Goal: Information Seeking & Learning: Compare options

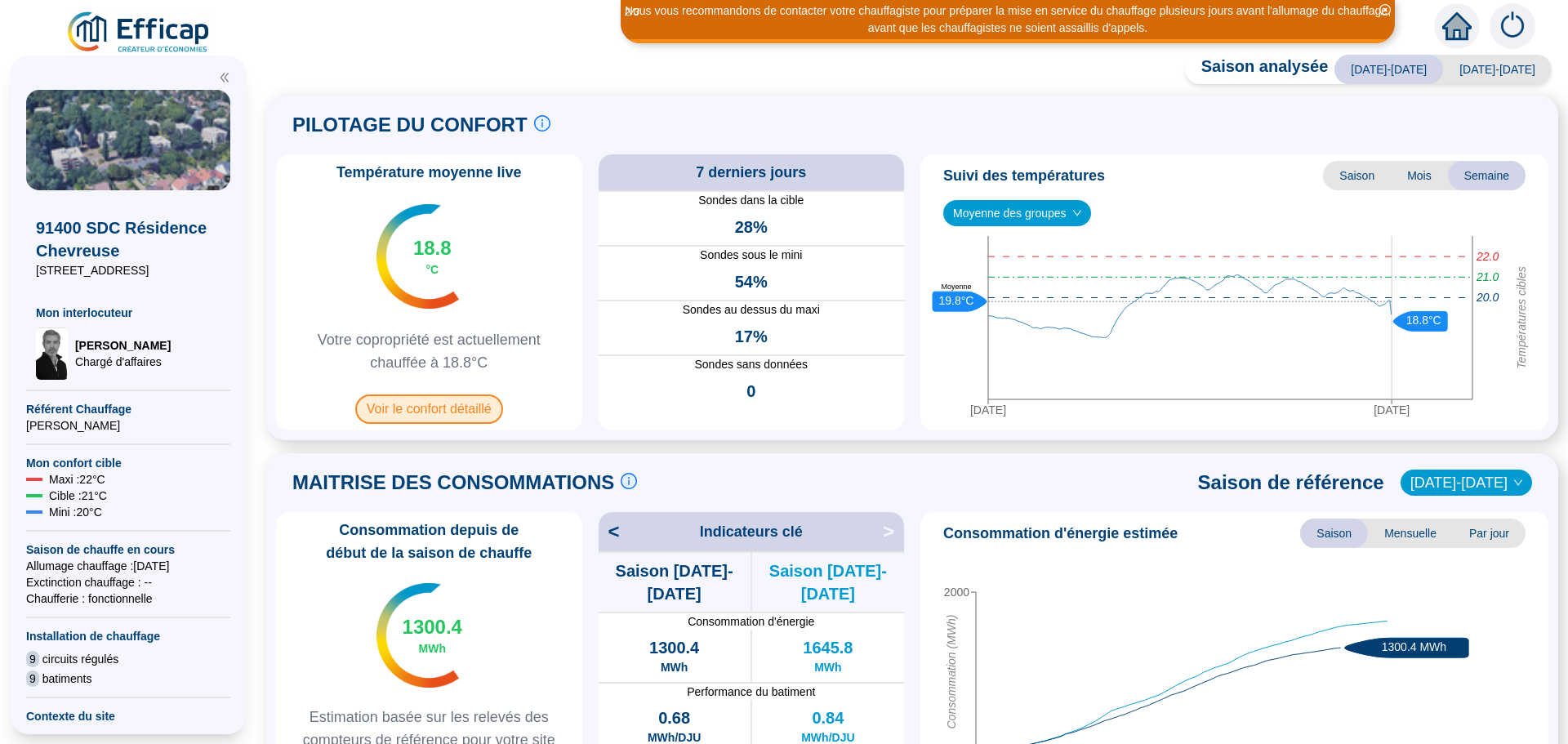
click at [439, 411] on span "Voir le confort détaillé" at bounding box center [429, 409] width 148 height 30
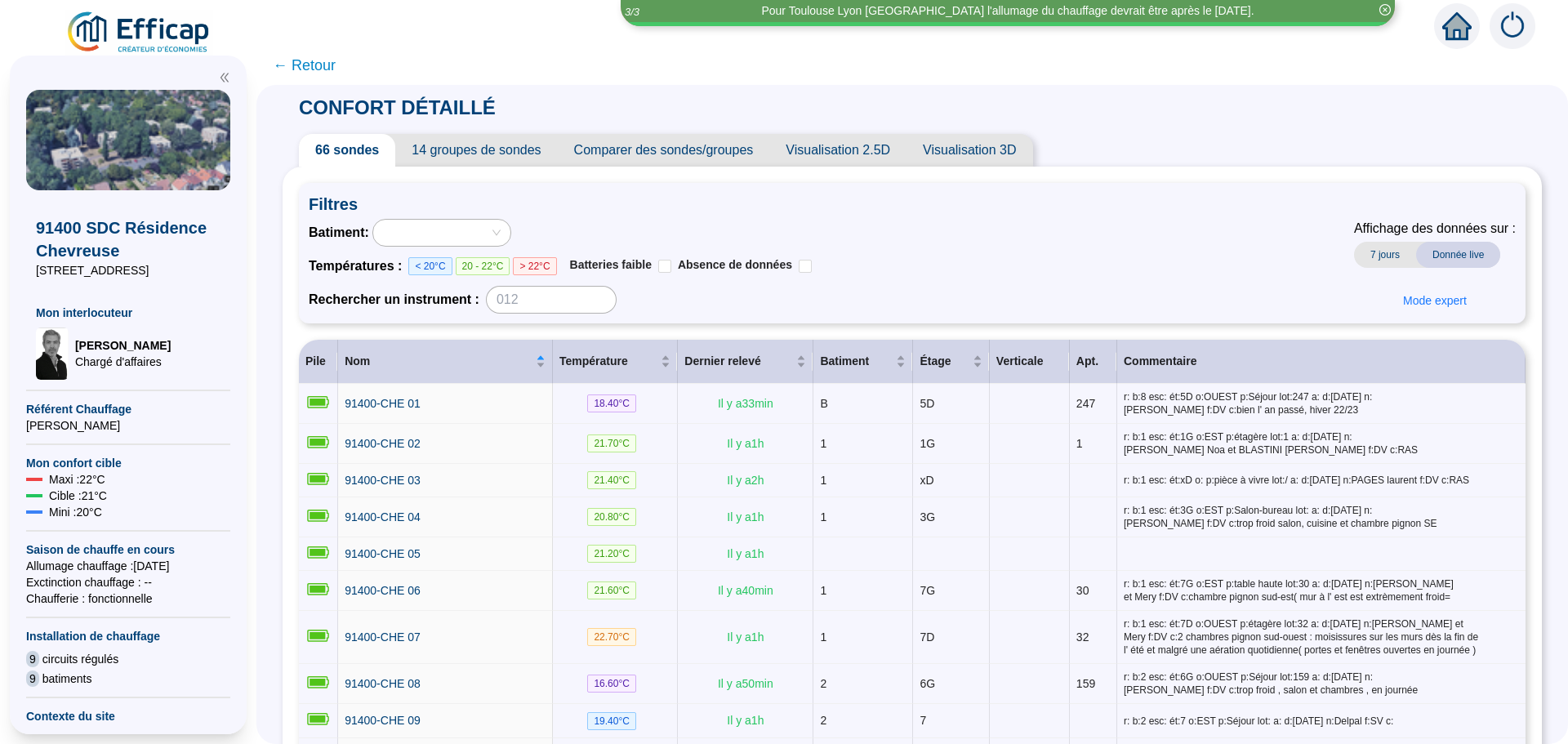
click at [716, 164] on span "Comparer des sondes/groupes" at bounding box center [664, 150] width 212 height 33
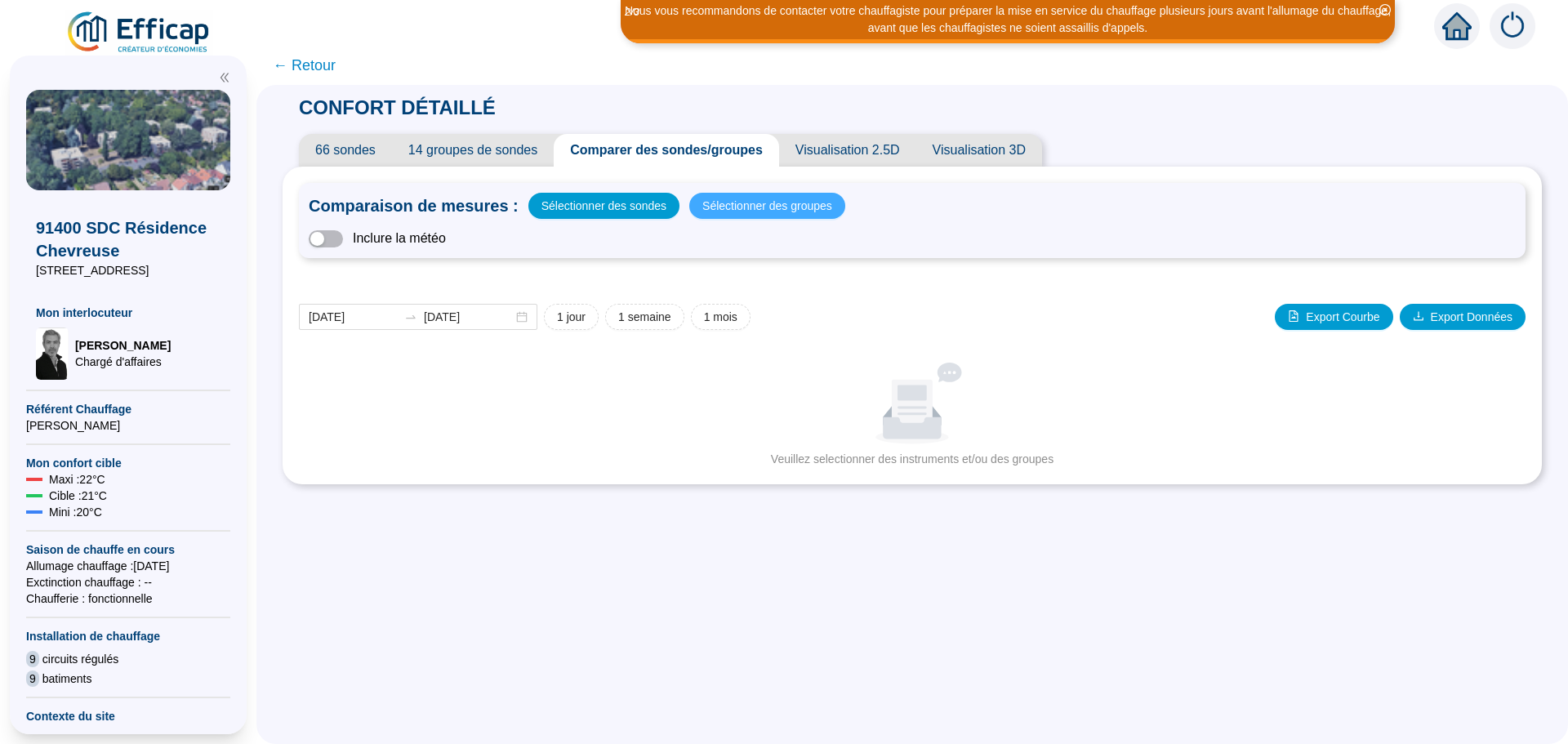
click at [751, 216] on span "Sélectionner des groupes" at bounding box center [767, 205] width 130 height 23
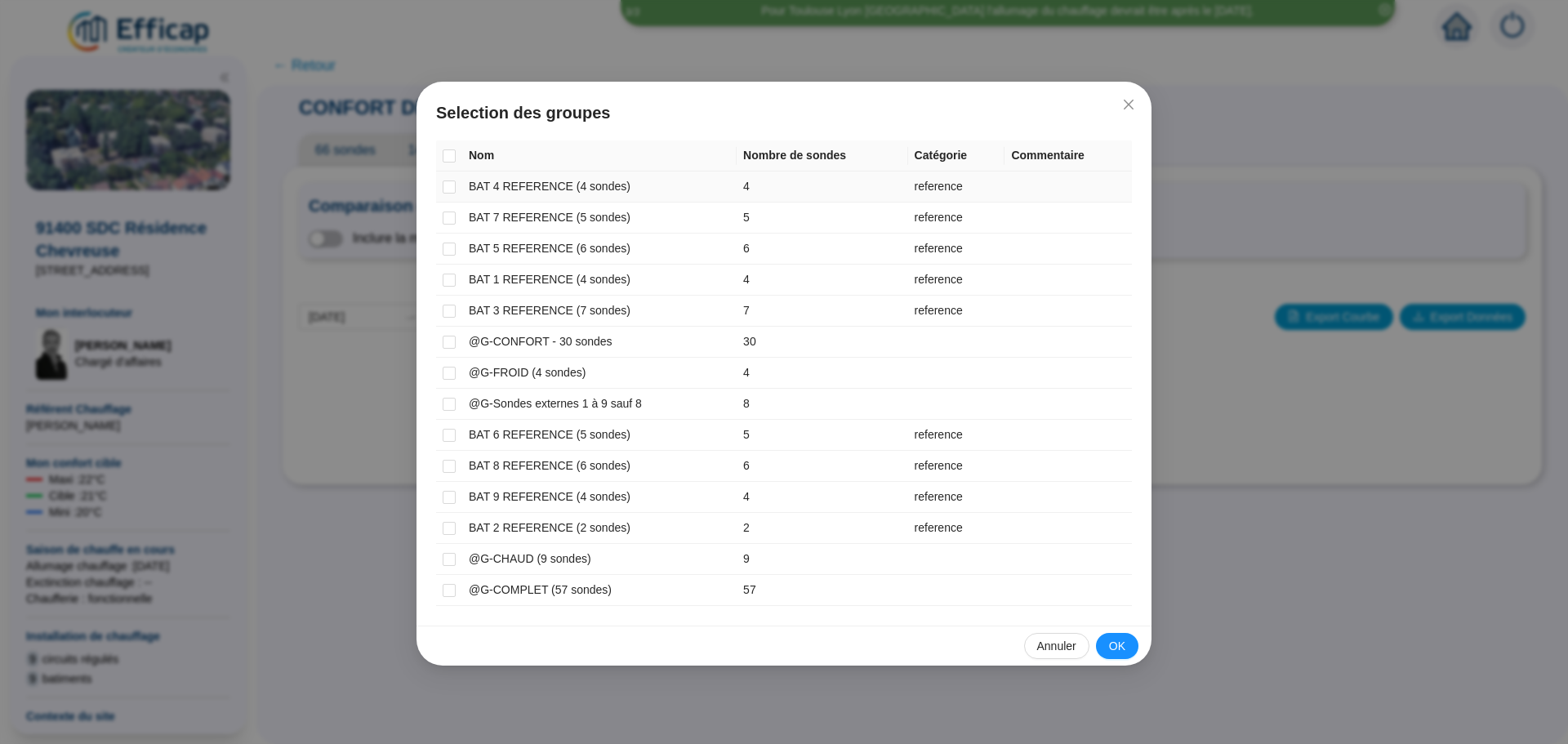
drag, startPoint x: 445, startPoint y: 190, endPoint x: 445, endPoint y: 199, distance: 9.0
click at [445, 191] on input "checkbox" at bounding box center [449, 186] width 13 height 13
checkbox input "true"
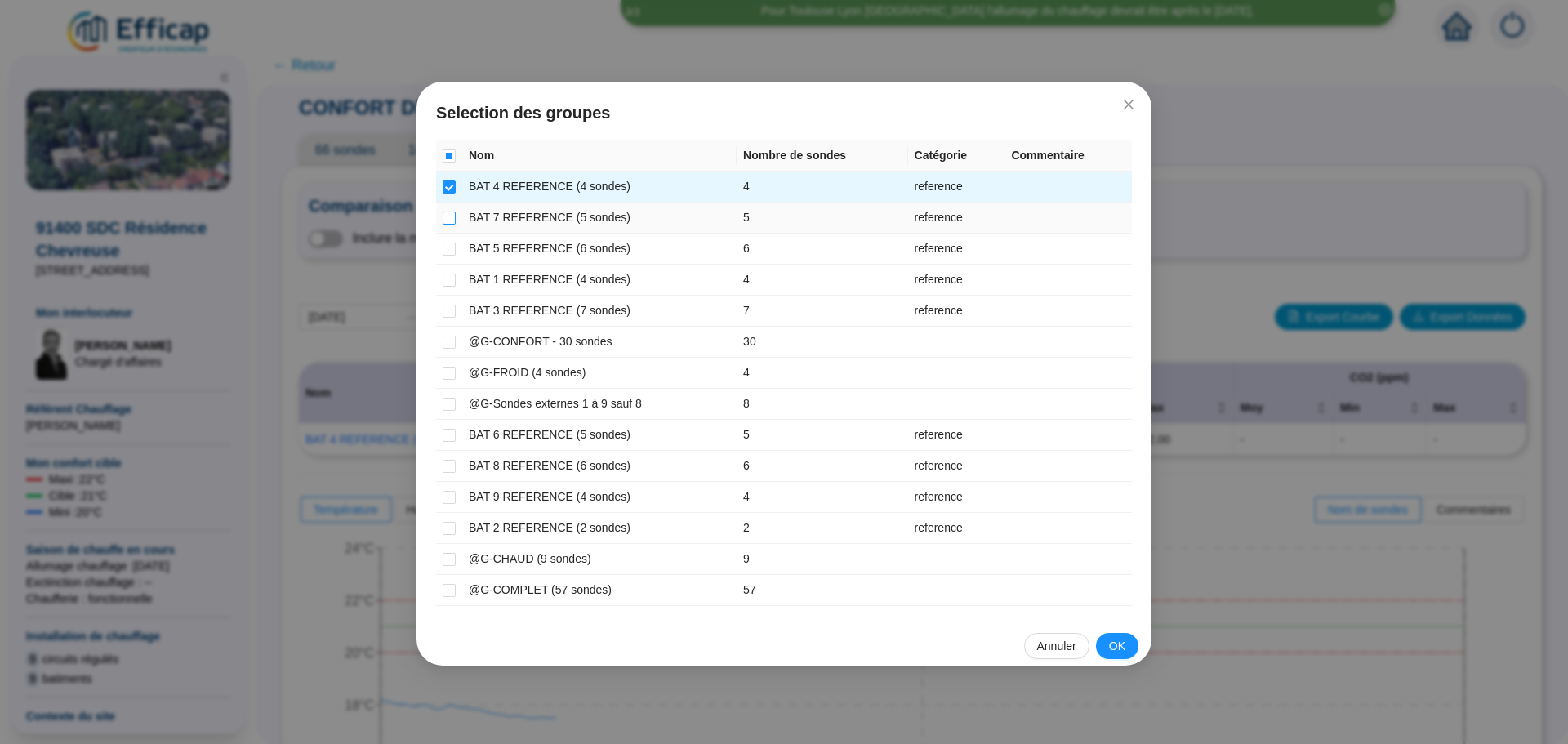
click at [445, 211] on input "checkbox" at bounding box center [449, 217] width 13 height 13
checkbox input "true"
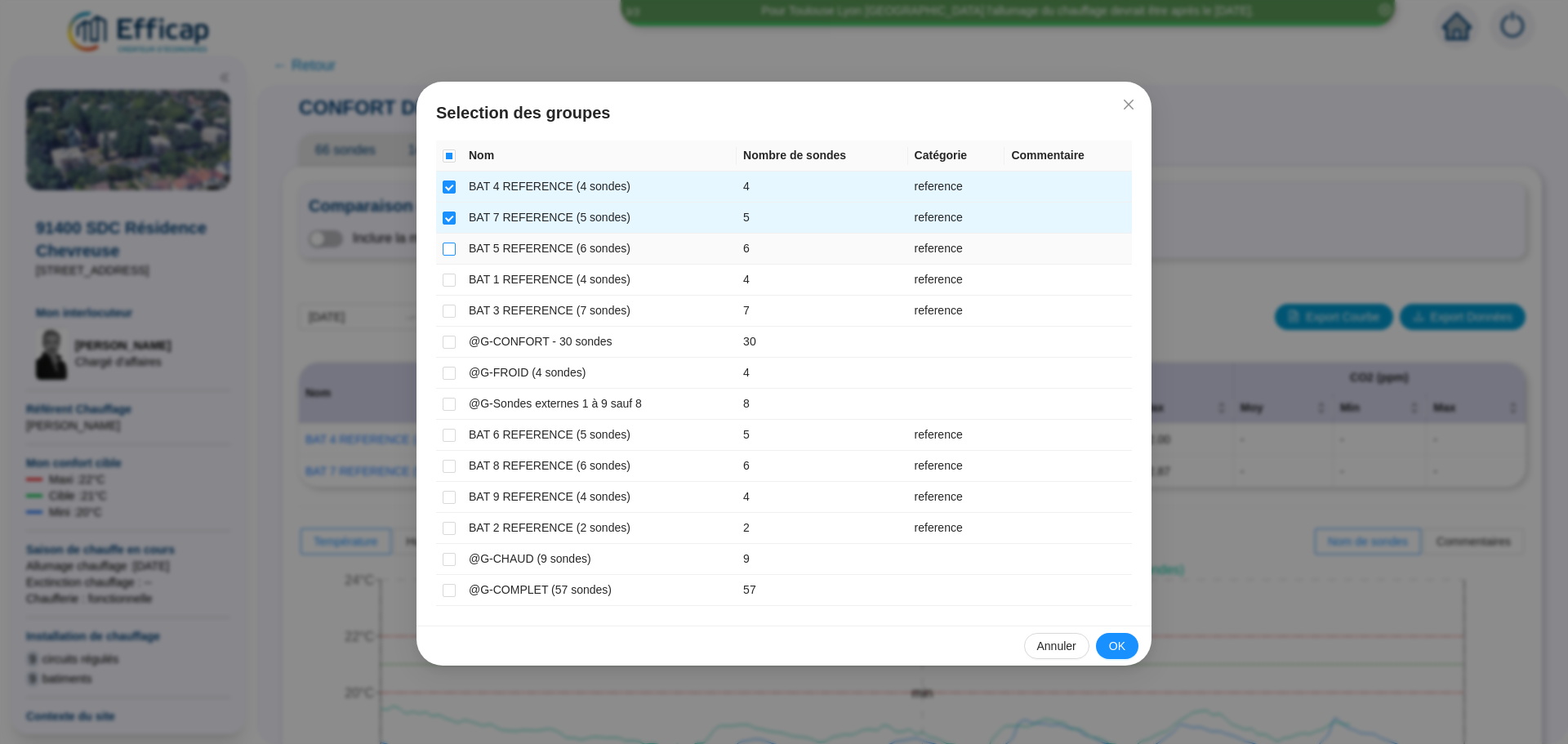
click at [447, 253] on input "checkbox" at bounding box center [449, 249] width 13 height 13
checkbox input "true"
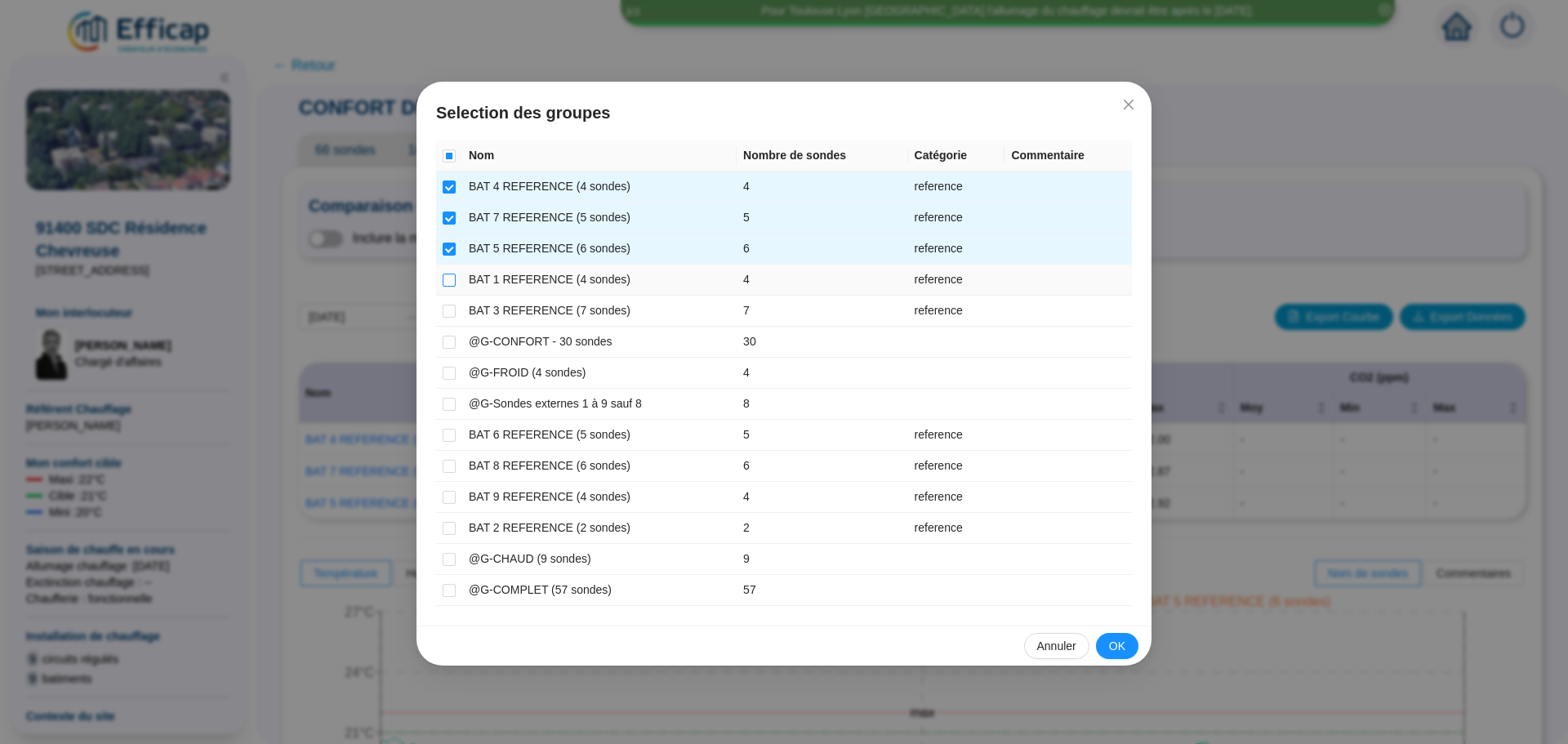
click at [447, 277] on input "checkbox" at bounding box center [449, 279] width 13 height 13
checkbox input "true"
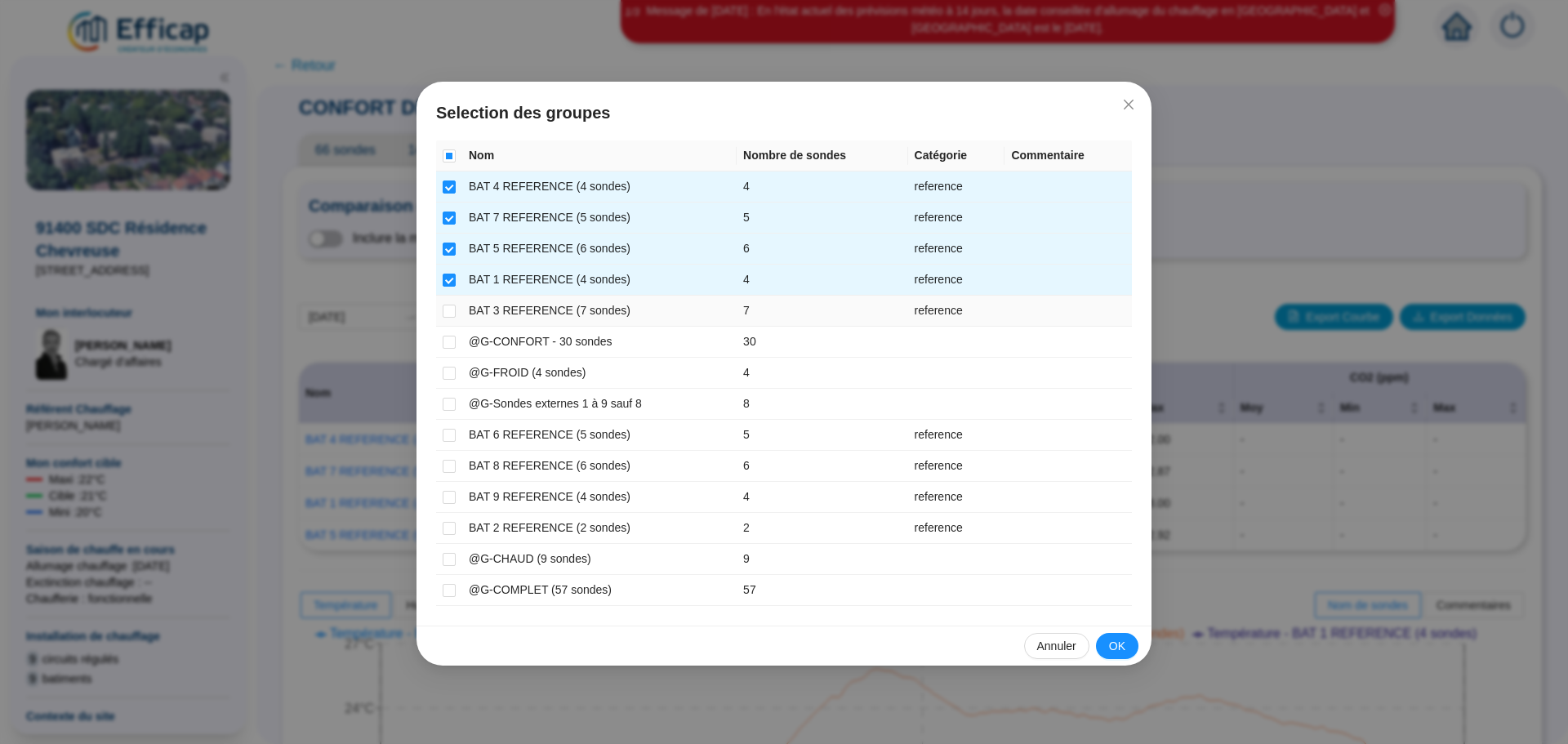
click at [442, 306] on td at bounding box center [449, 310] width 26 height 31
drag, startPoint x: 441, startPoint y: 310, endPoint x: 1308, endPoint y: 263, distance: 868.3
click at [1308, 263] on div "Selection des groupes Nom Nombre de sondes Catégorie Commentaire BAT 4 REFERENC…" at bounding box center [784, 372] width 1568 height 744
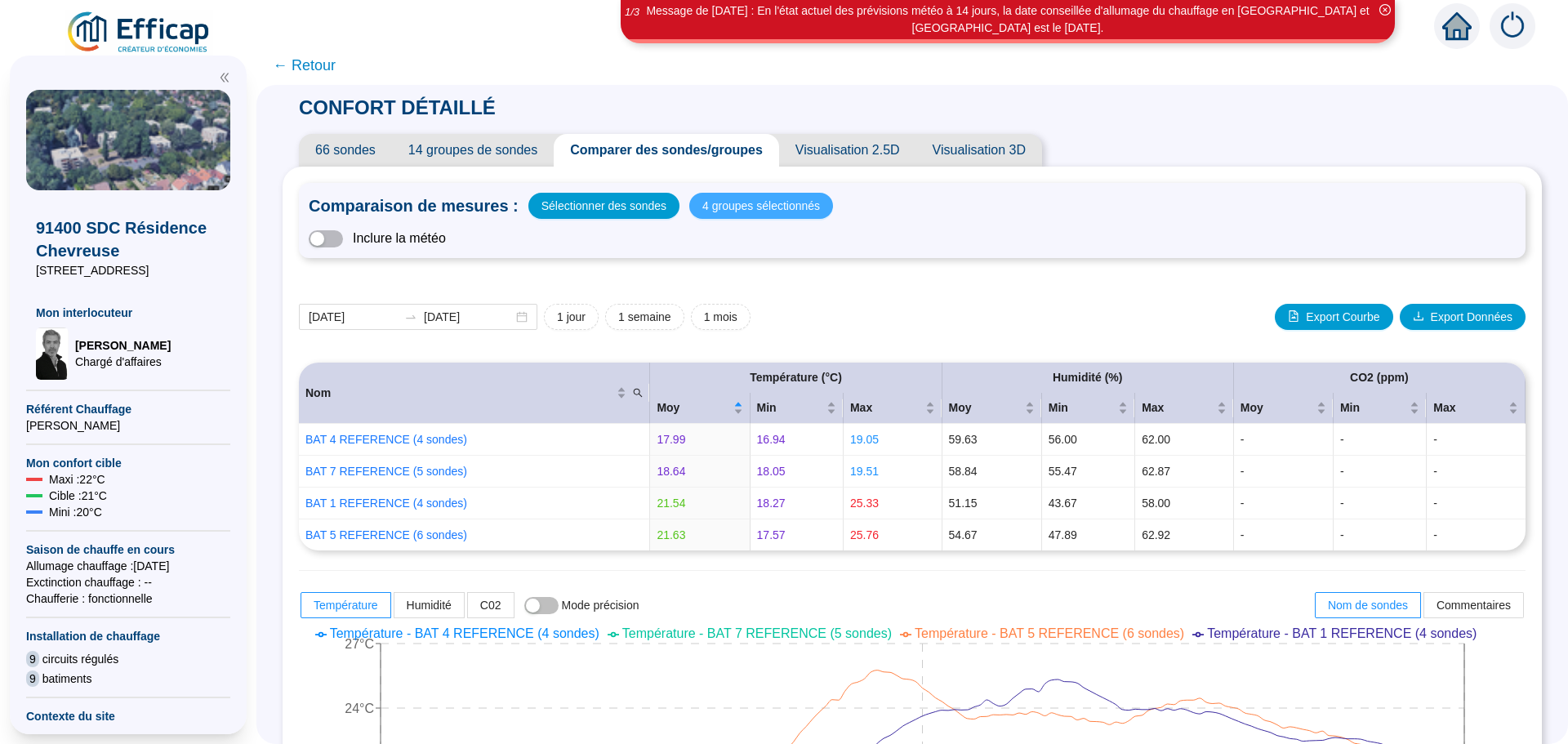
click at [740, 197] on span "4 groupes sélectionnés" at bounding box center [761, 205] width 118 height 23
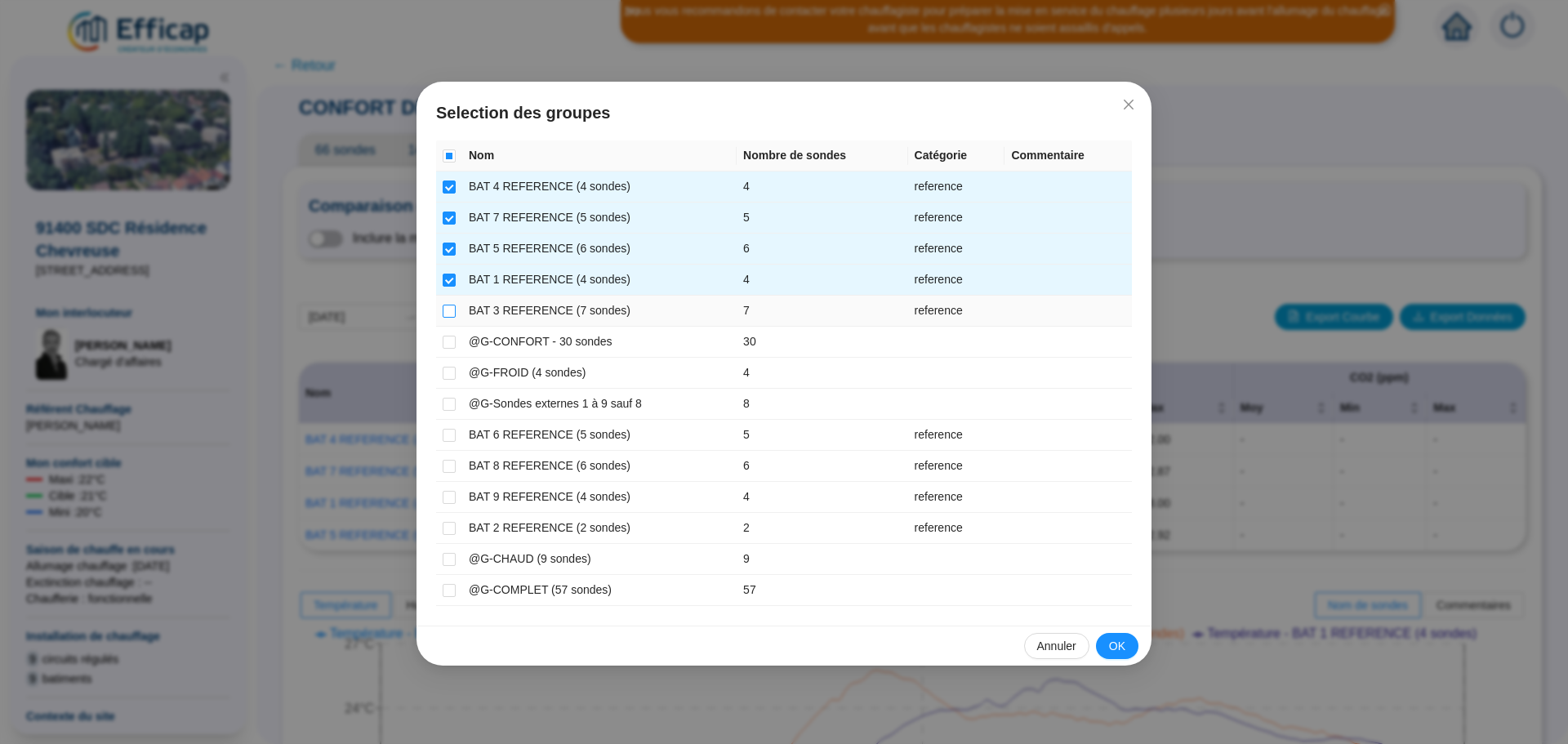
click at [446, 309] on input "checkbox" at bounding box center [449, 310] width 13 height 13
checkbox input "true"
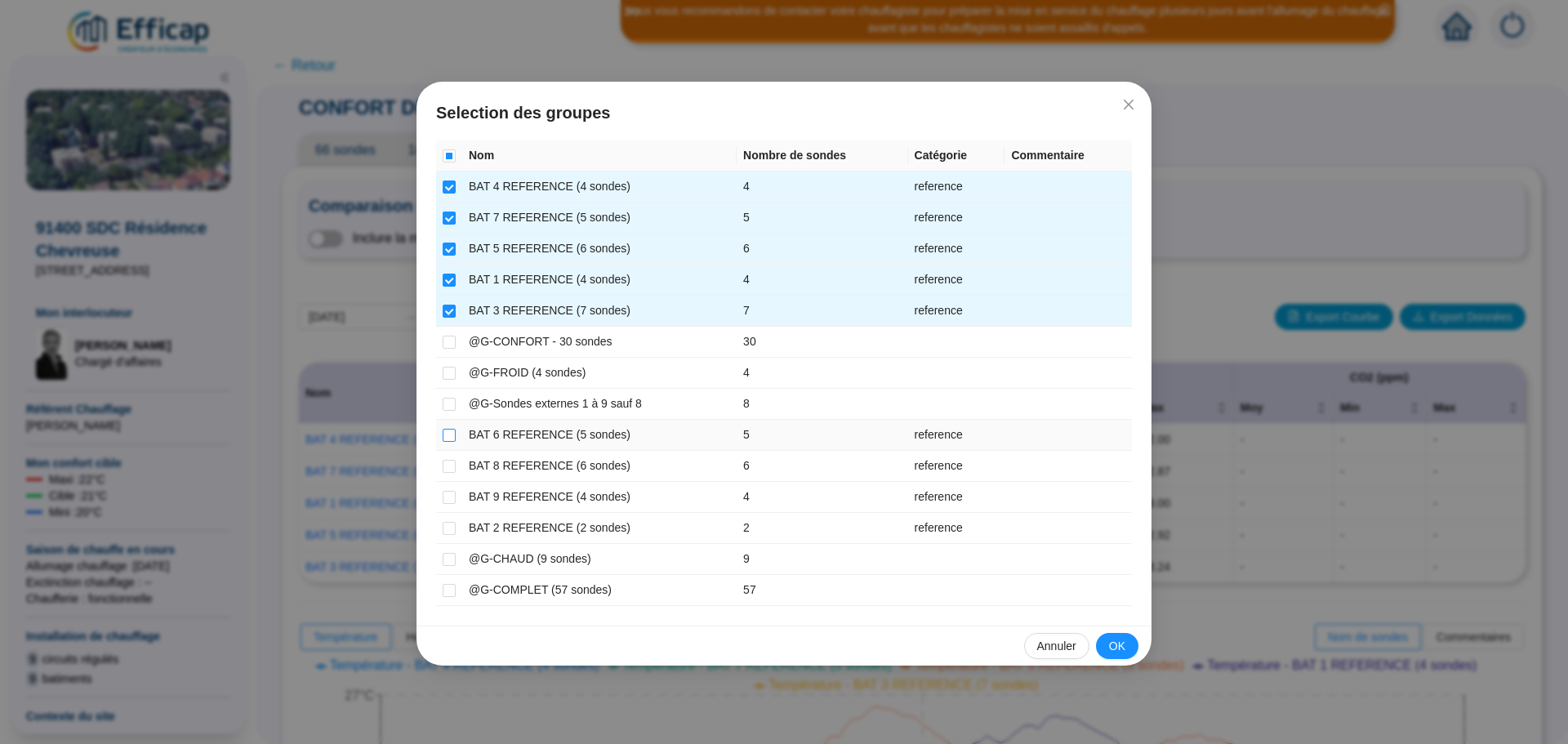
click at [450, 435] on input "checkbox" at bounding box center [449, 435] width 13 height 13
checkbox input "true"
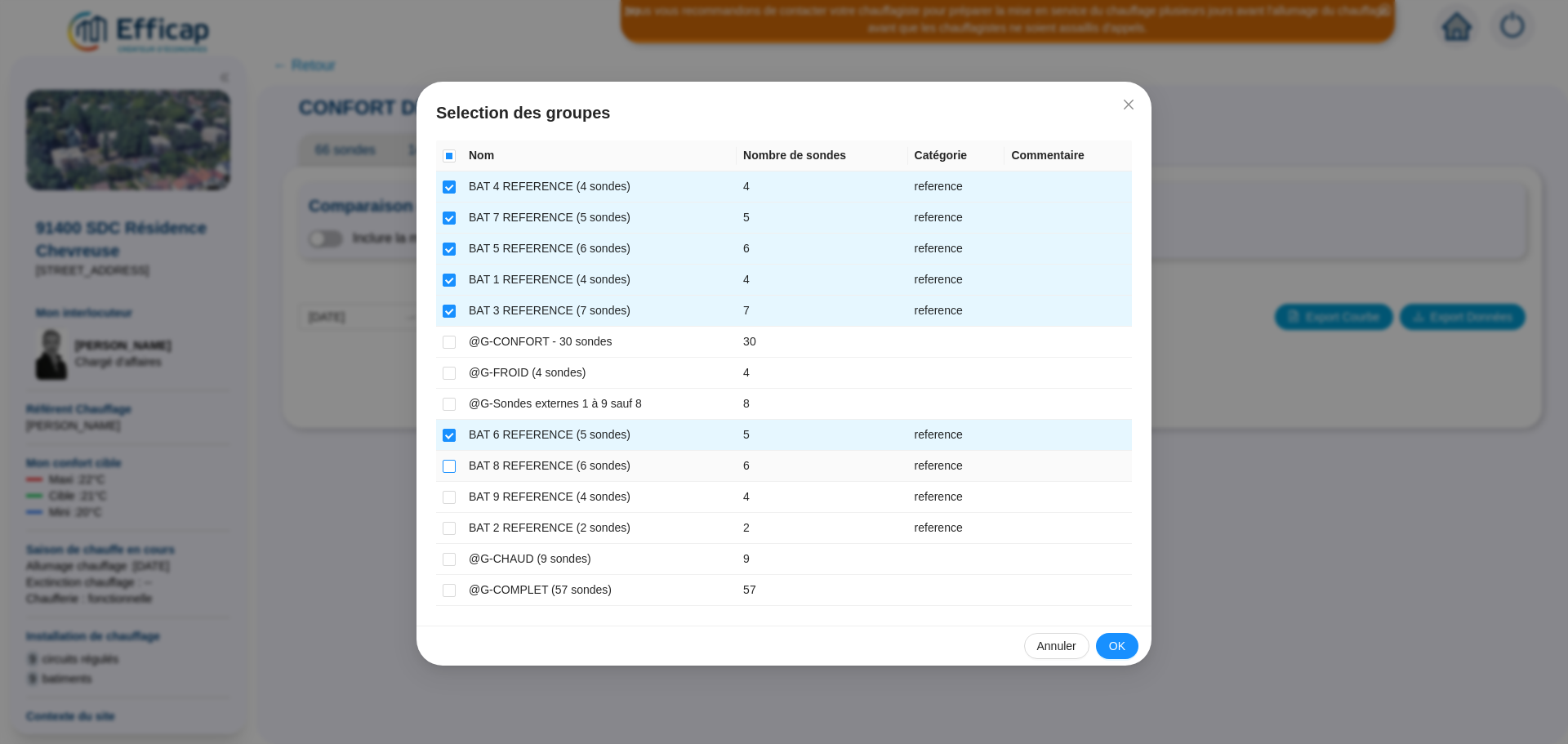
click at [448, 467] on input "checkbox" at bounding box center [449, 466] width 13 height 13
checkbox input "true"
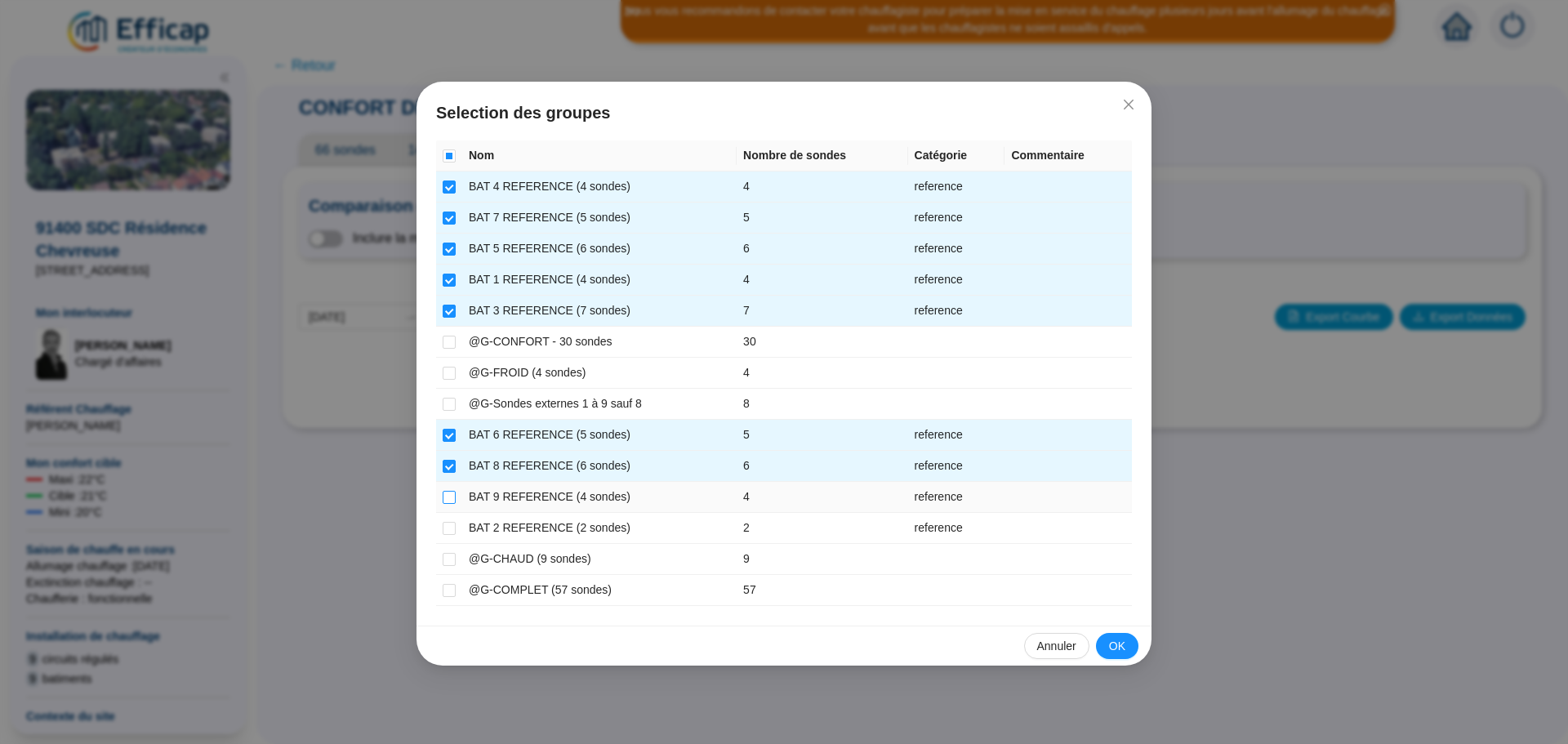
click at [447, 497] on input "checkbox" at bounding box center [449, 496] width 13 height 13
checkbox input "true"
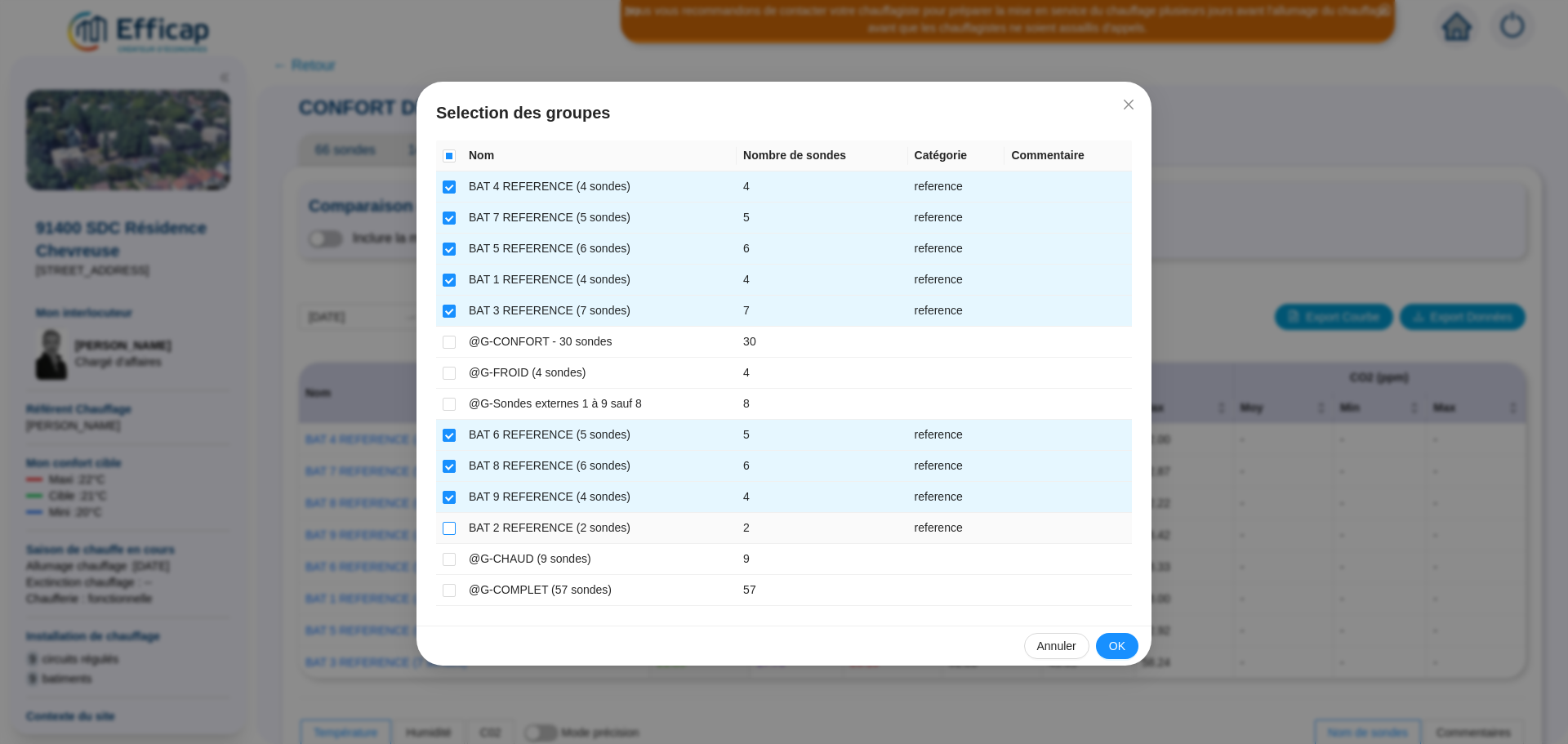
click at [449, 527] on input "checkbox" at bounding box center [449, 528] width 13 height 13
checkbox input "true"
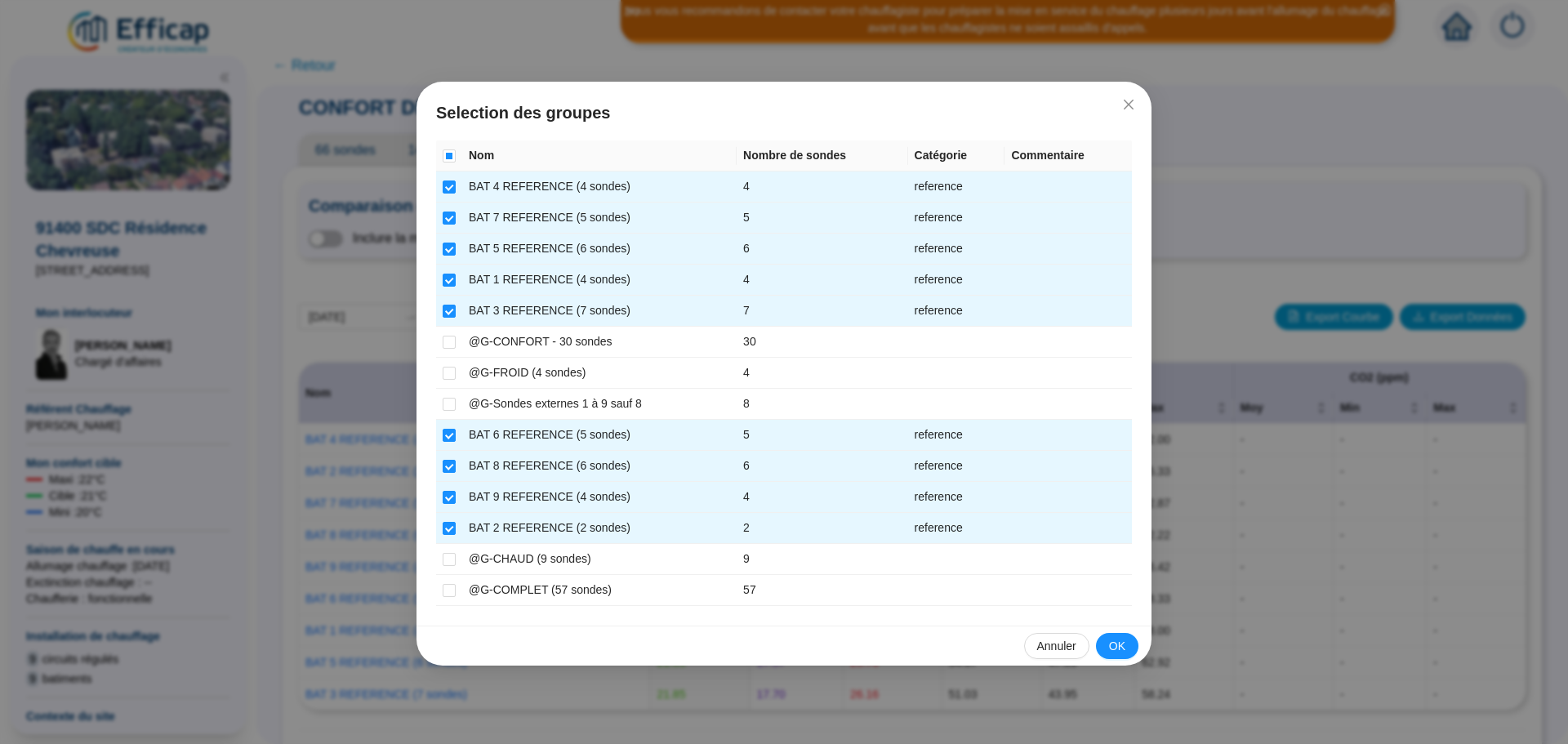
click at [1124, 654] on button "OK" at bounding box center [1117, 646] width 43 height 26
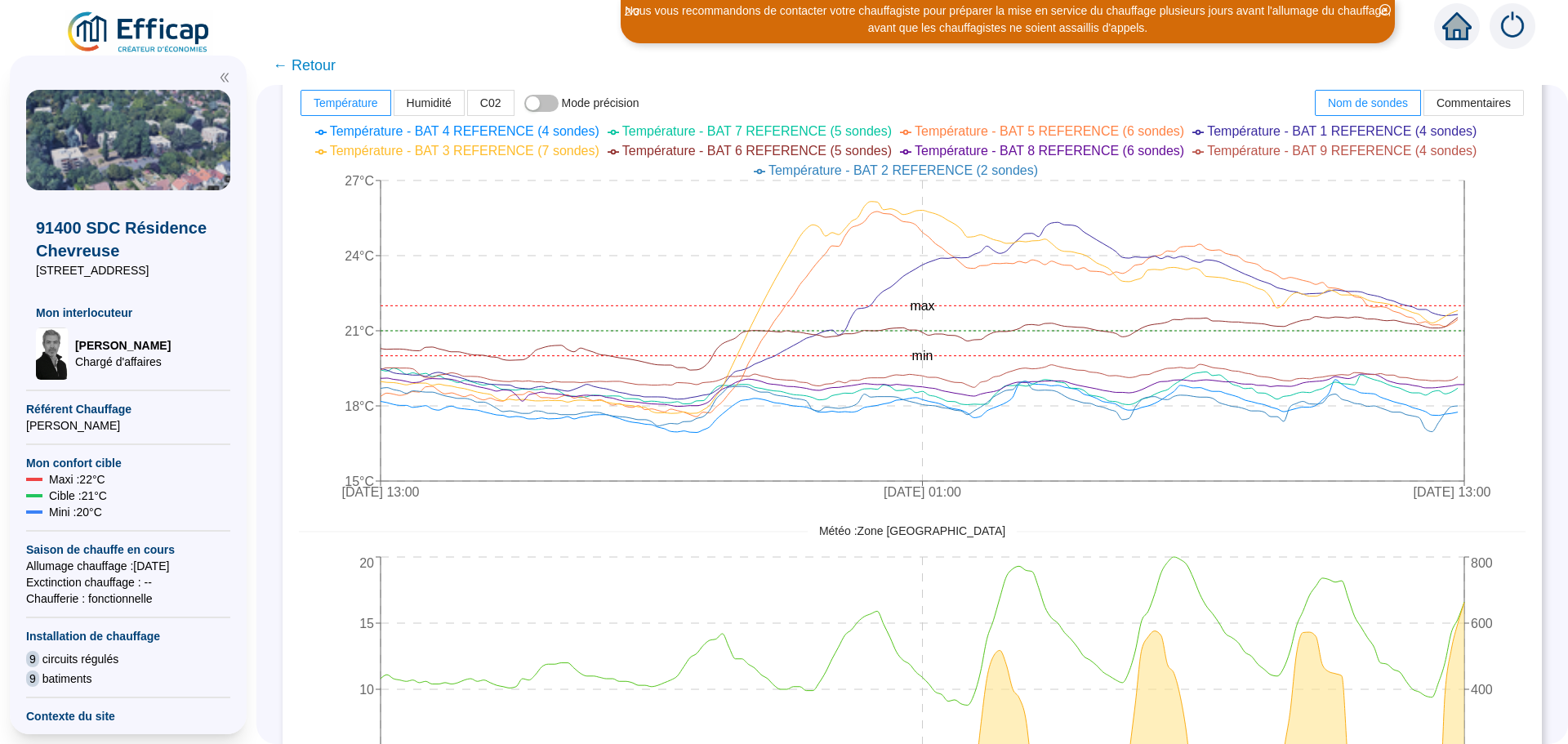
scroll to position [626, 0]
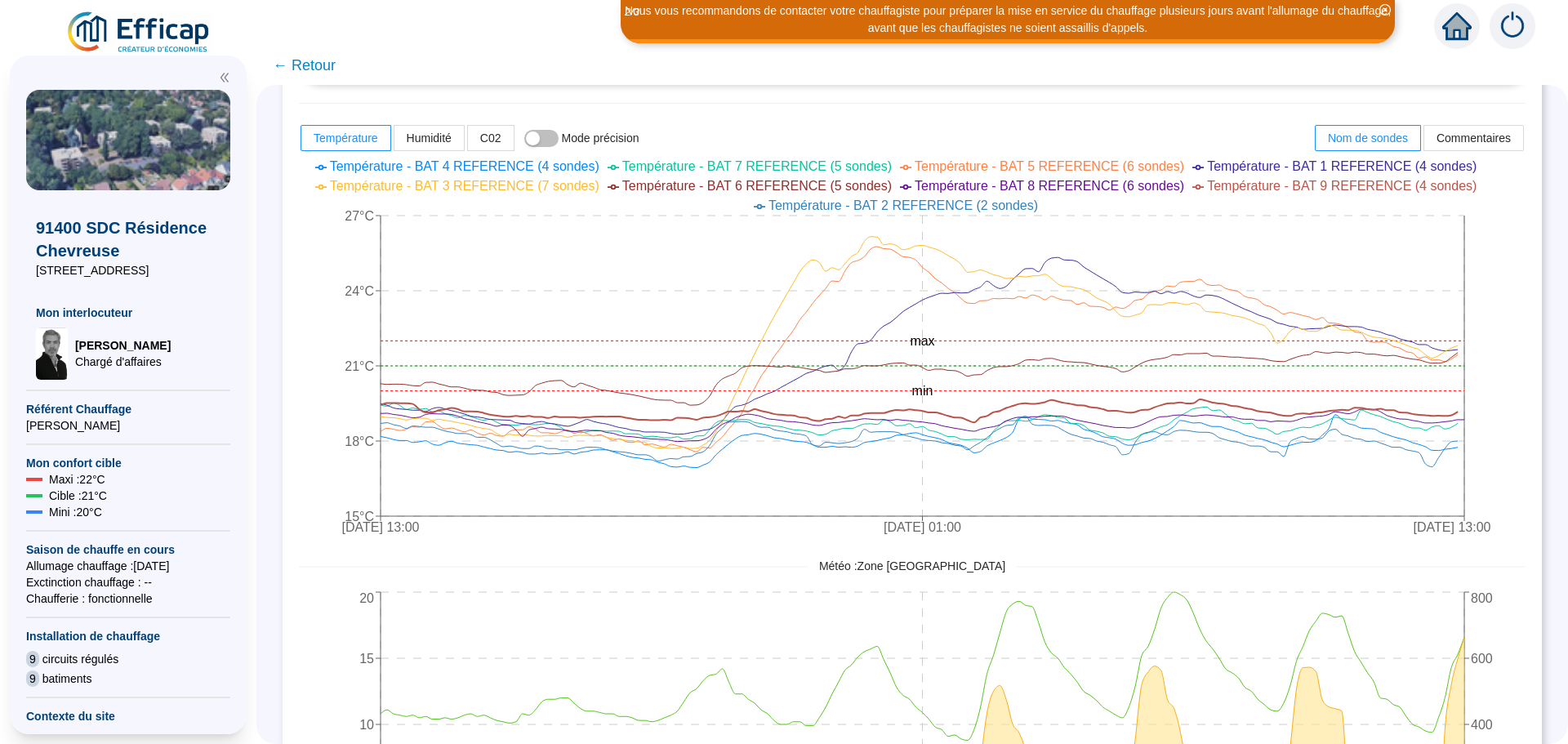
click at [332, 69] on span "← Retour" at bounding box center [303, 64] width 62 height 23
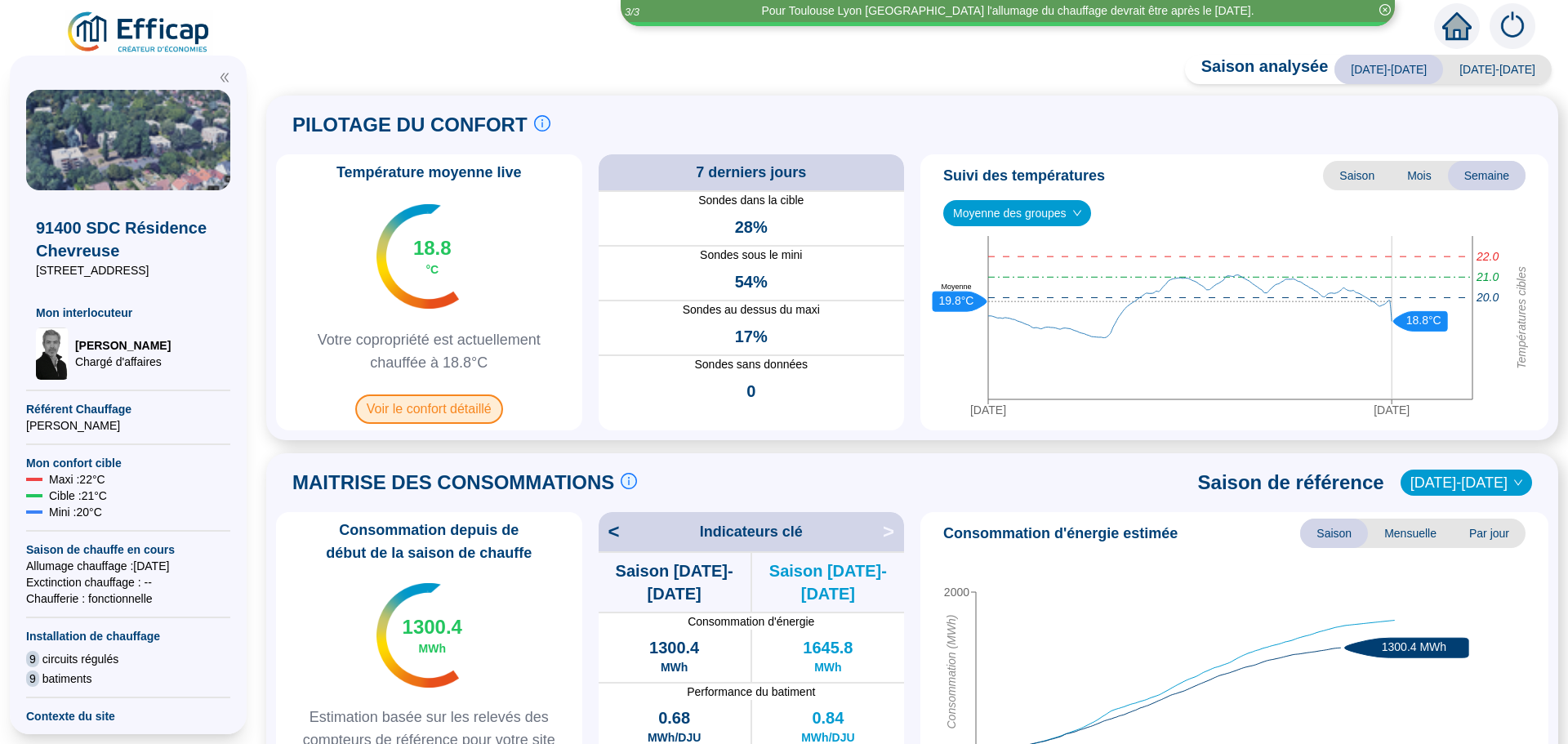
click at [438, 411] on span "Voir le confort détaillé" at bounding box center [429, 409] width 148 height 30
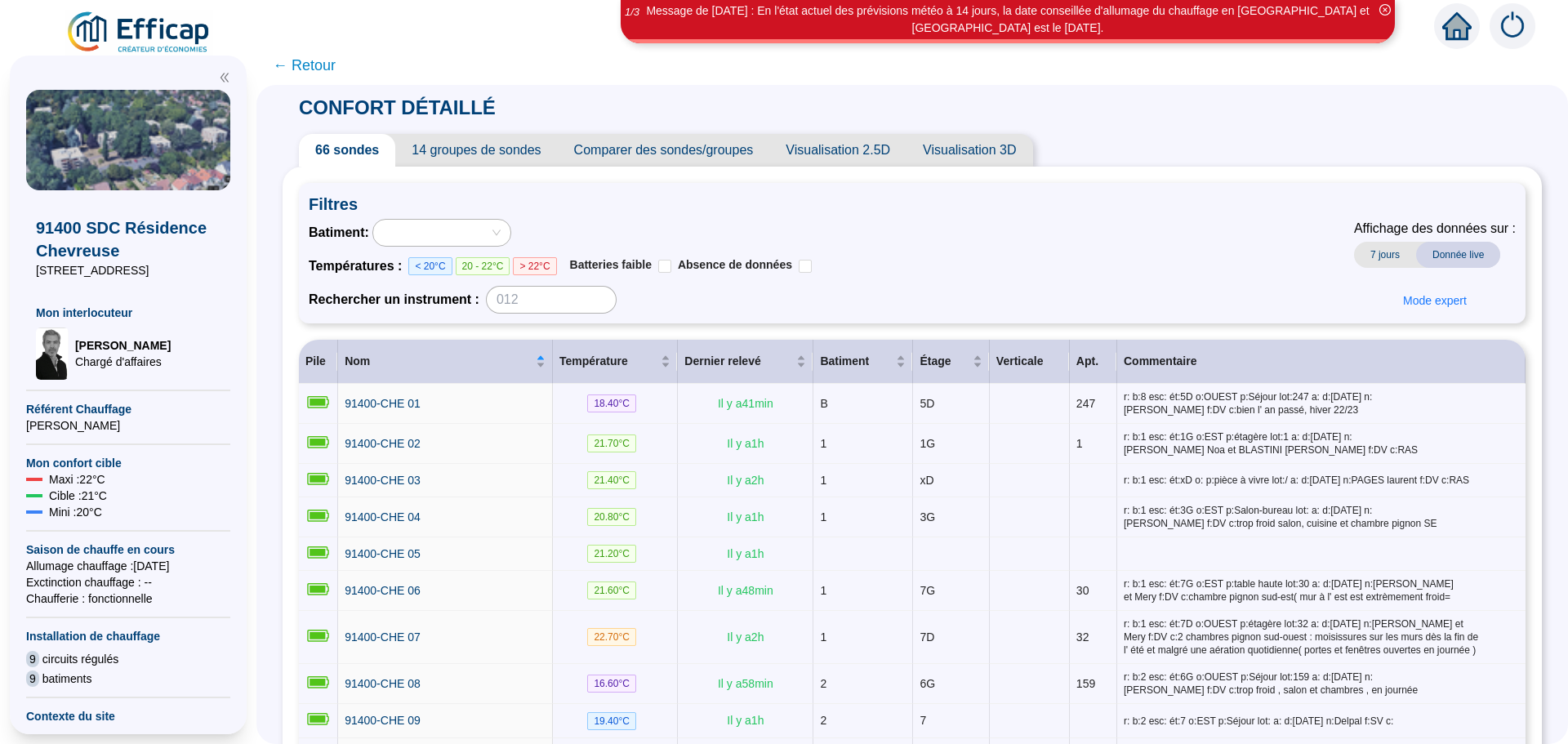
click at [679, 155] on span "Comparer des sondes/groupes" at bounding box center [664, 150] width 212 height 33
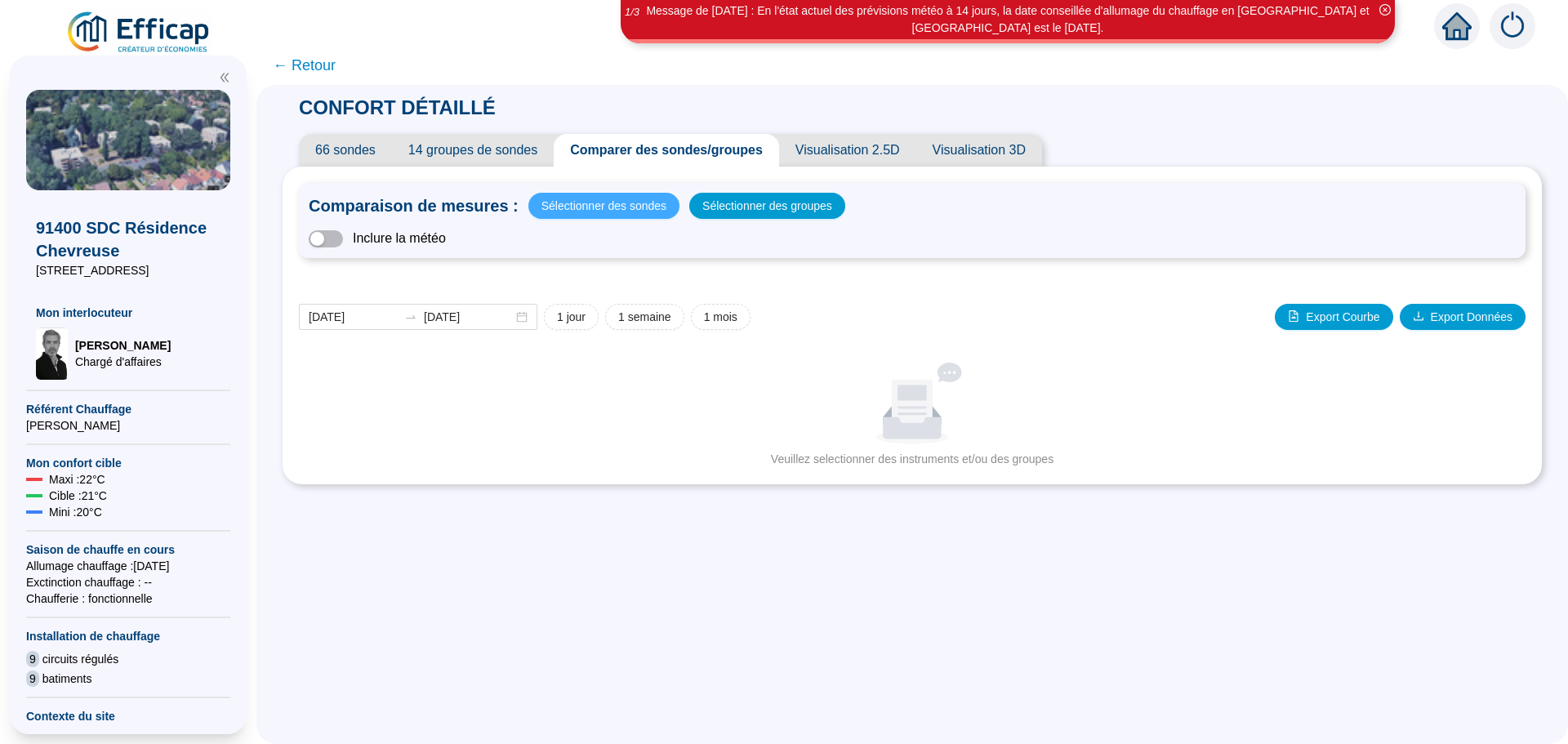
click at [591, 201] on span "Sélectionner des sondes" at bounding box center [604, 205] width 125 height 23
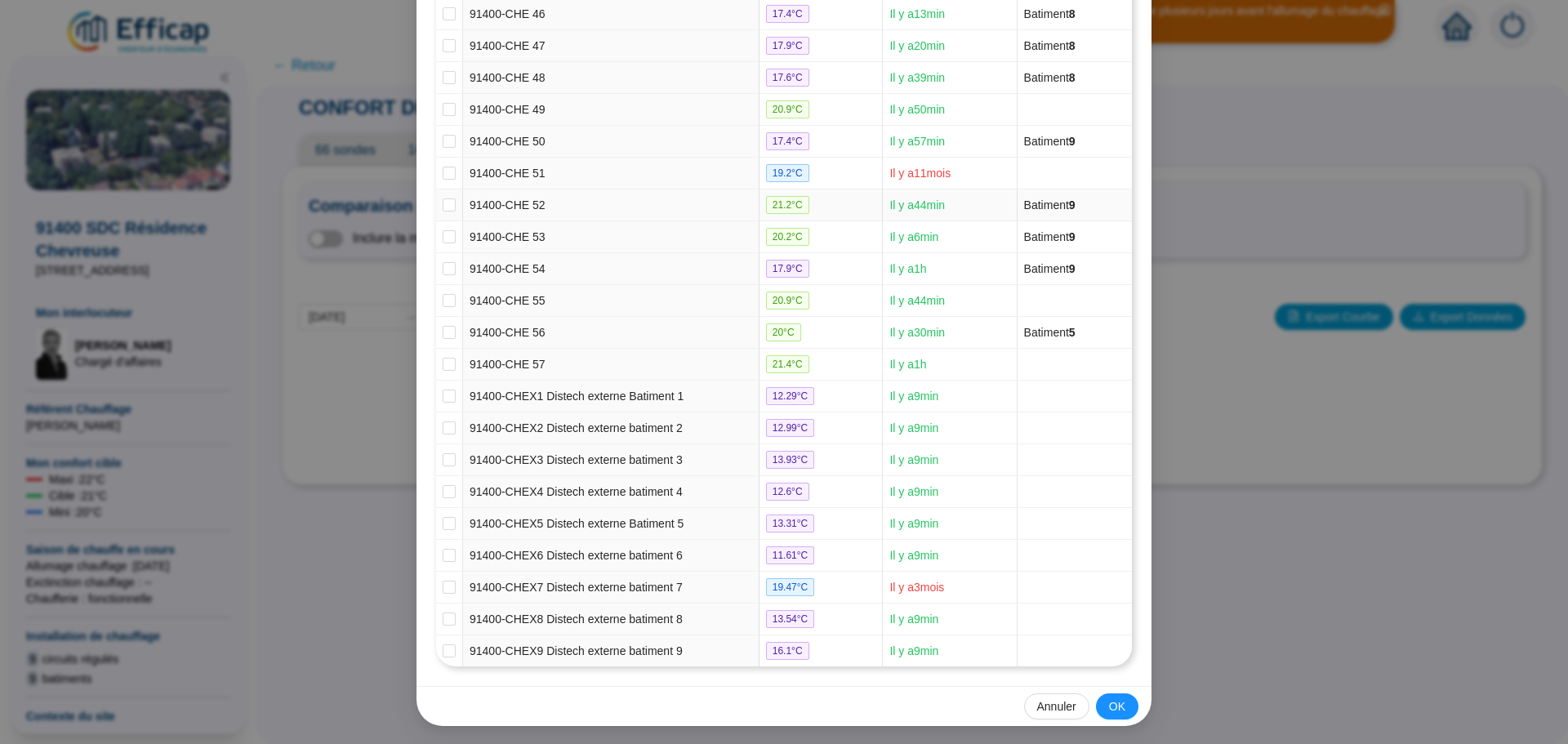
scroll to position [1671, 0]
click at [443, 391] on input "checkbox" at bounding box center [449, 393] width 13 height 13
checkbox input "true"
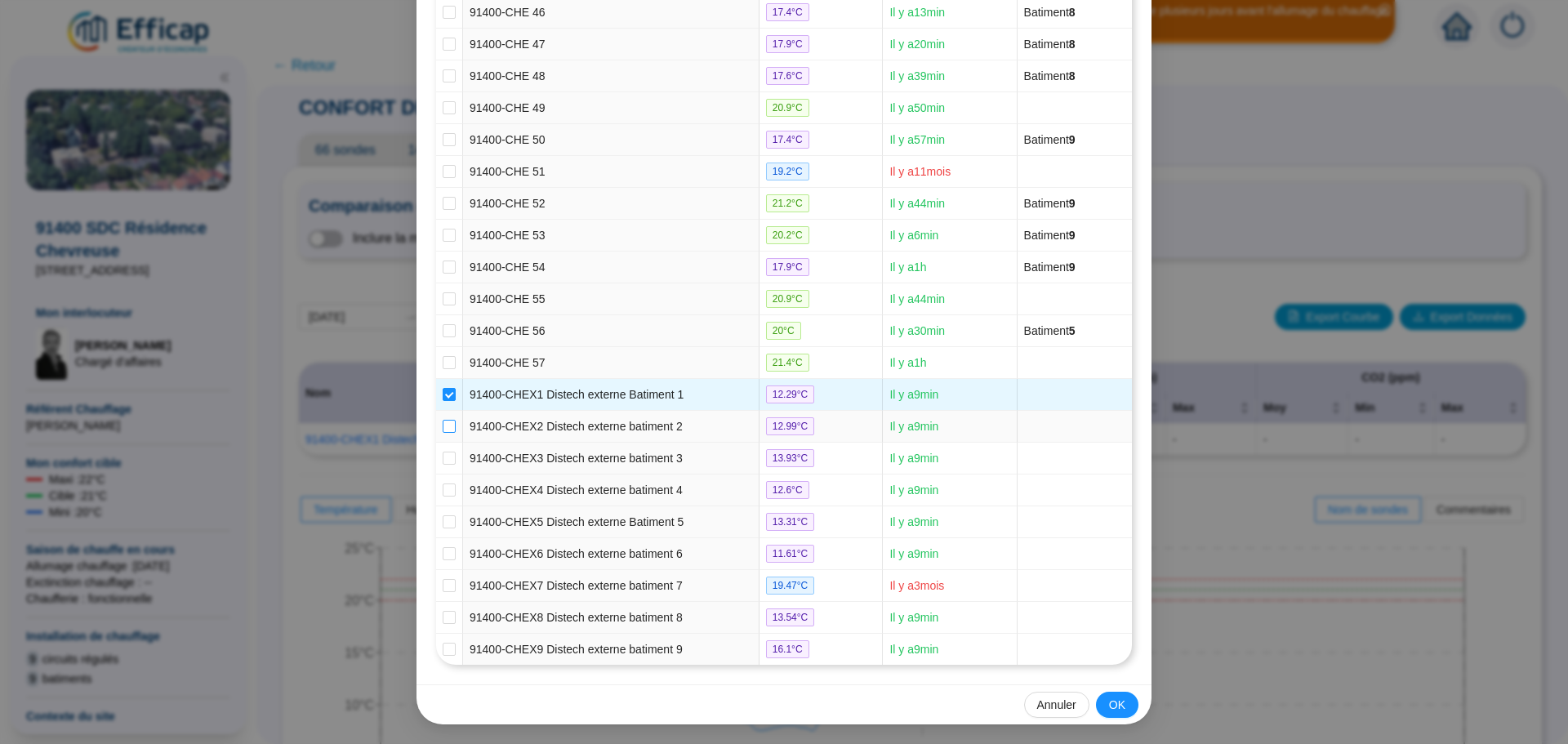
click at [448, 424] on input "checkbox" at bounding box center [449, 426] width 13 height 13
checkbox input "true"
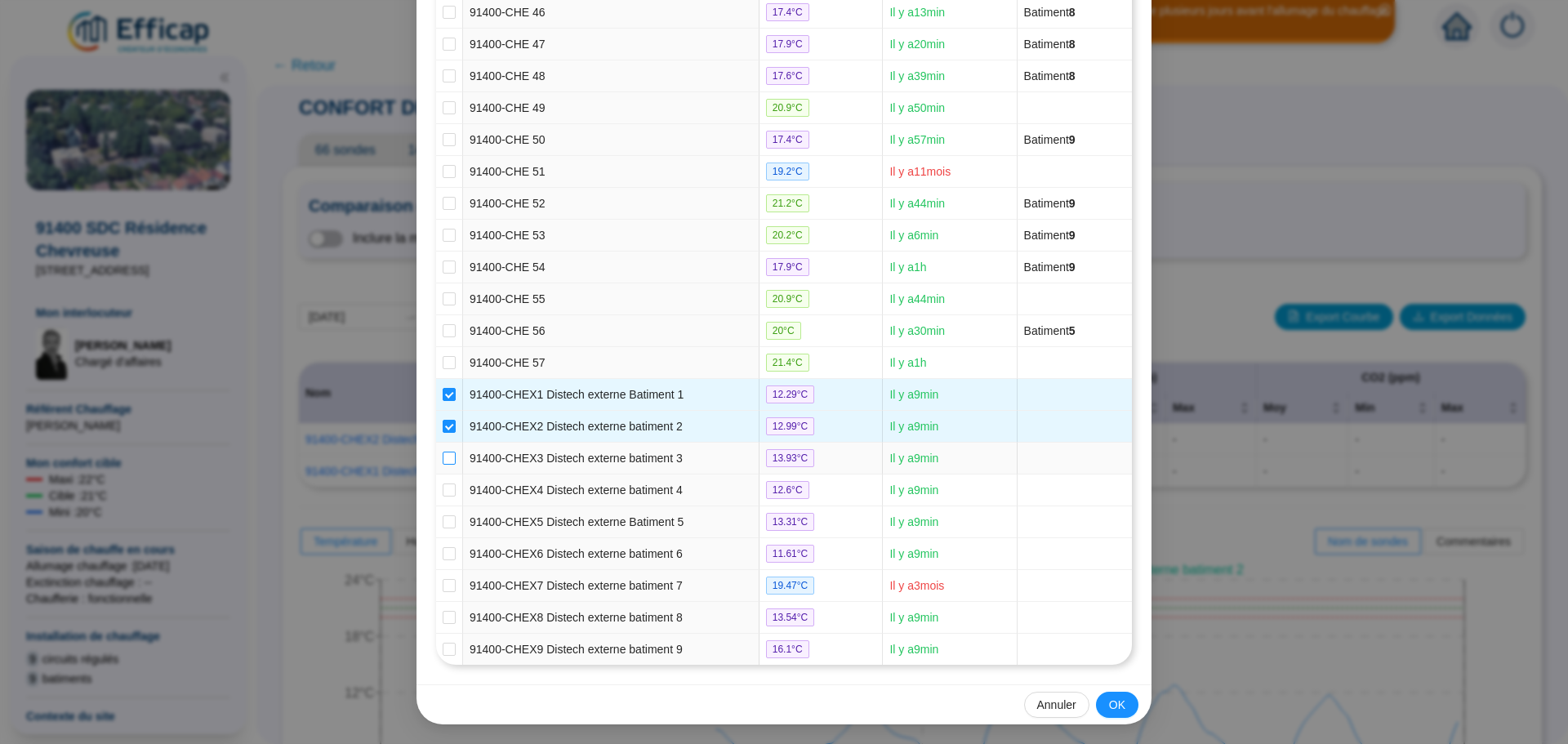
click at [443, 453] on input "checkbox" at bounding box center [449, 458] width 13 height 13
checkbox input "true"
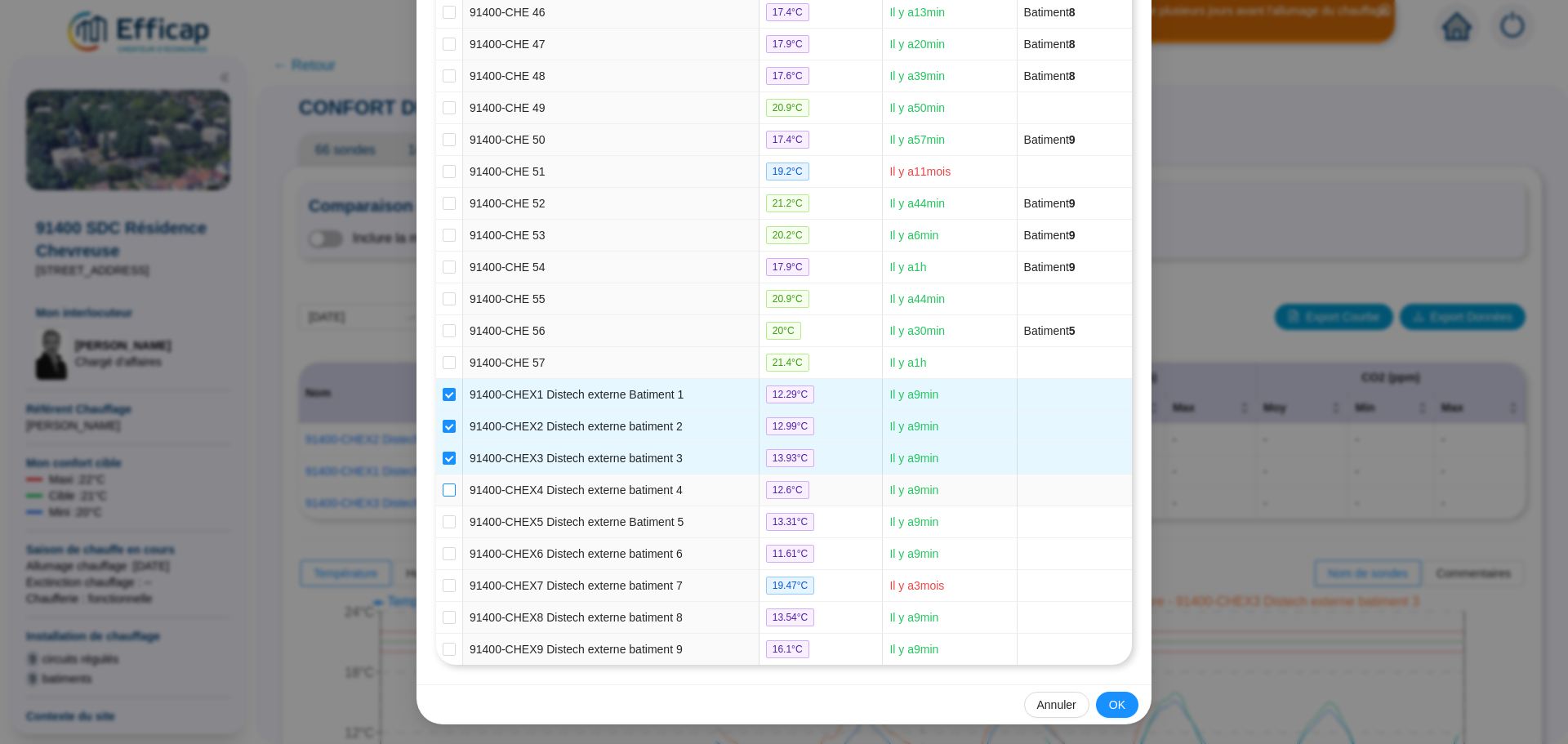
click at [444, 490] on input "checkbox" at bounding box center [449, 489] width 13 height 13
checkbox input "true"
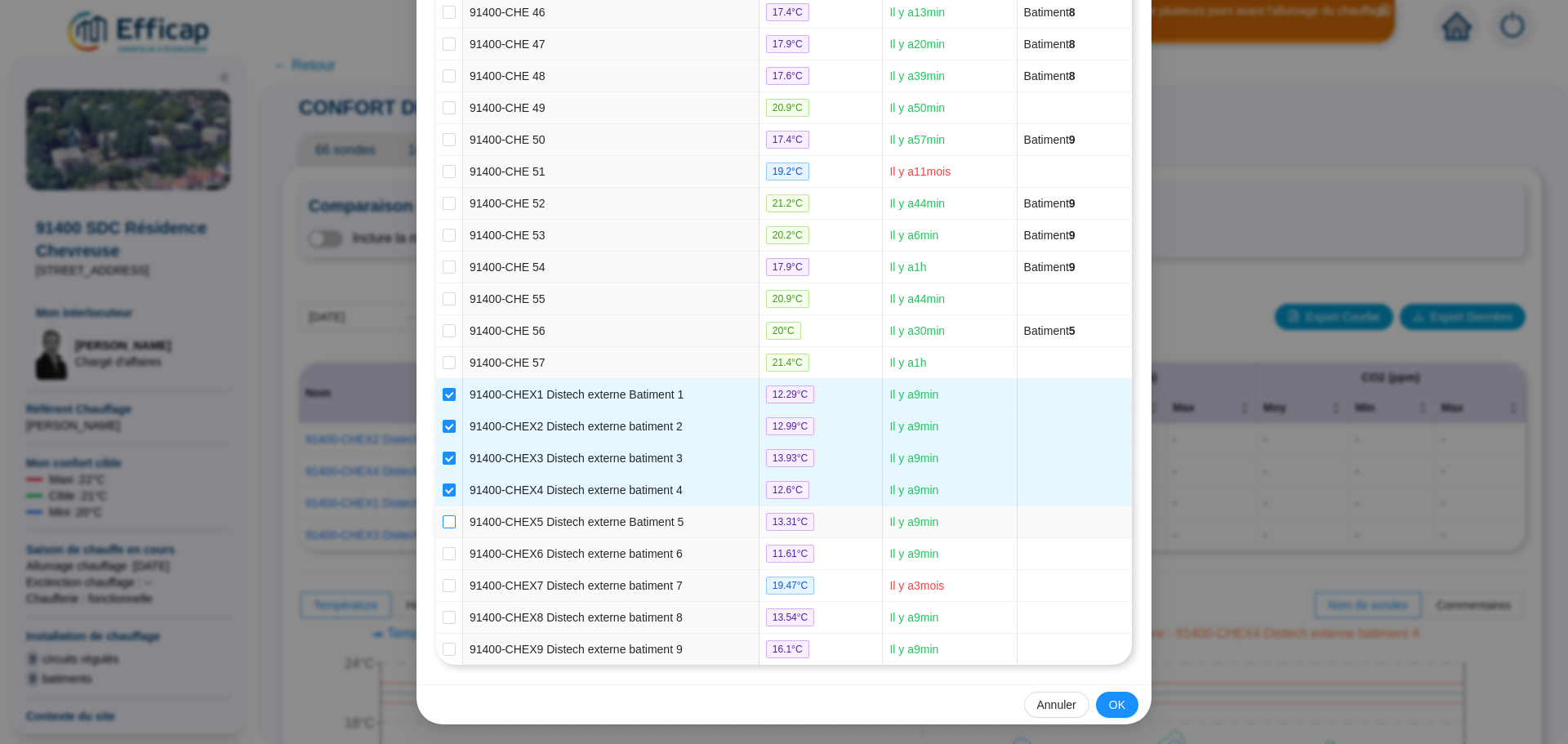
click at [443, 517] on input "checkbox" at bounding box center [449, 521] width 13 height 13
checkbox input "true"
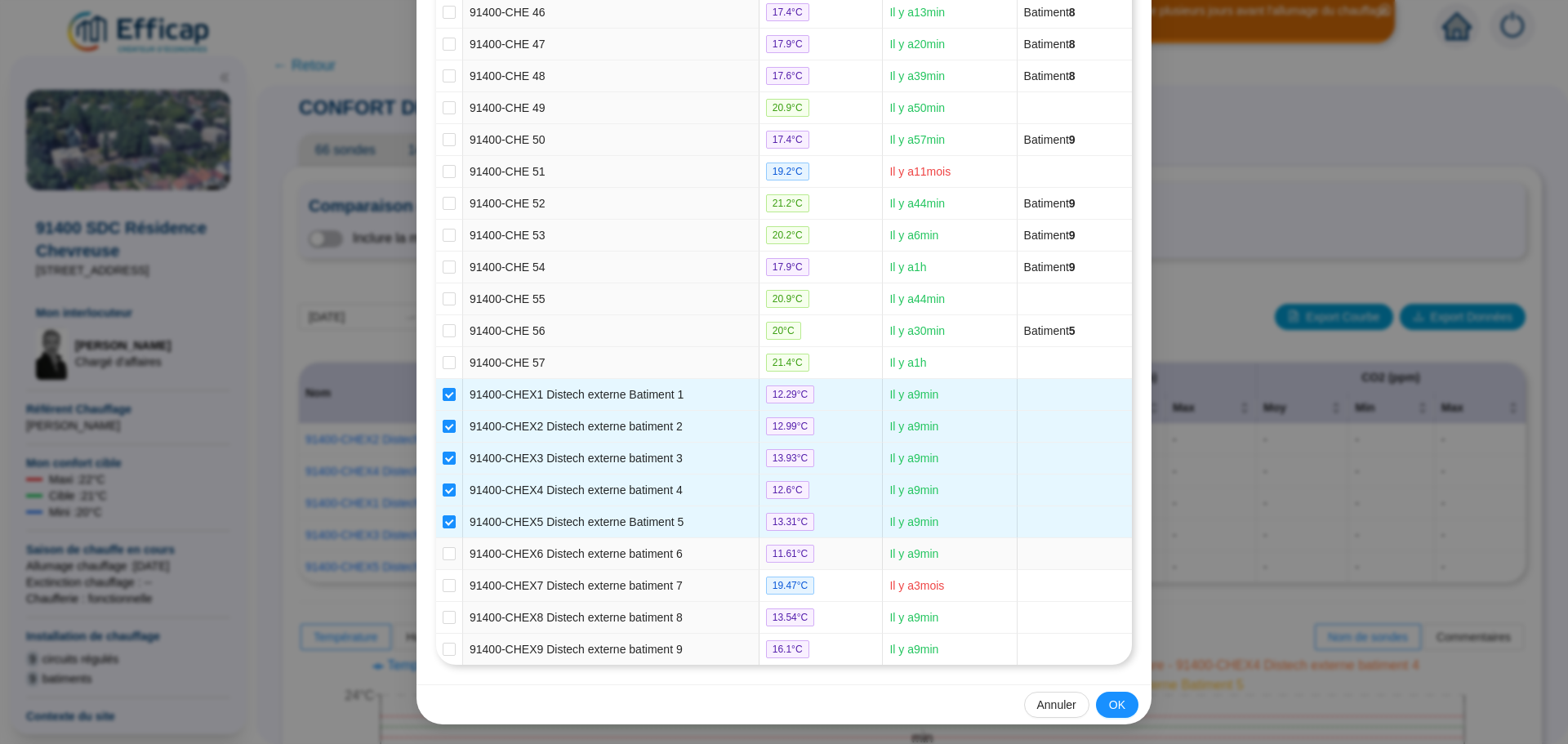
click at [441, 544] on td at bounding box center [449, 554] width 27 height 32
click at [444, 554] on input "checkbox" at bounding box center [449, 553] width 13 height 13
checkbox input "true"
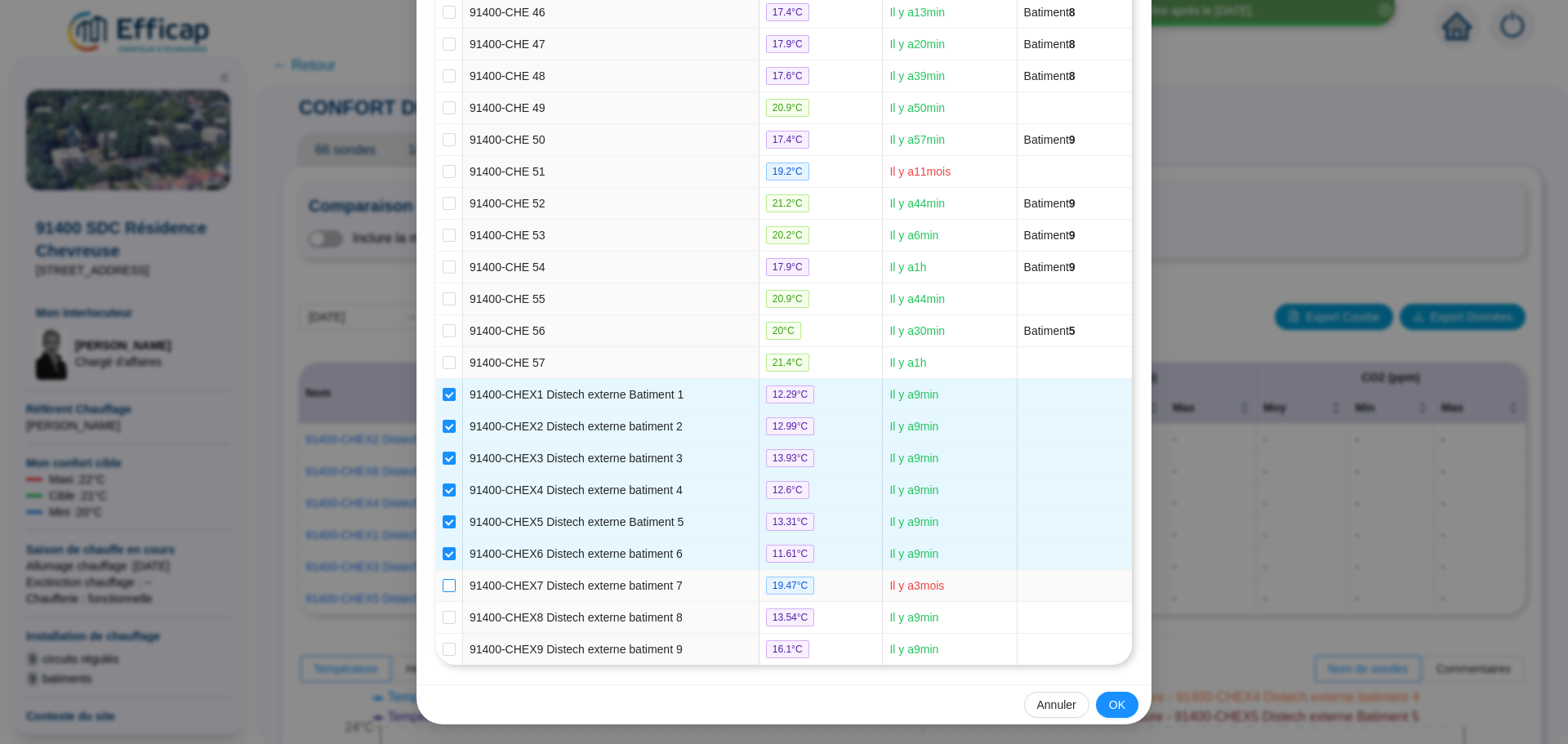
click at [443, 583] on input "checkbox" at bounding box center [449, 585] width 13 height 13
checkbox input "true"
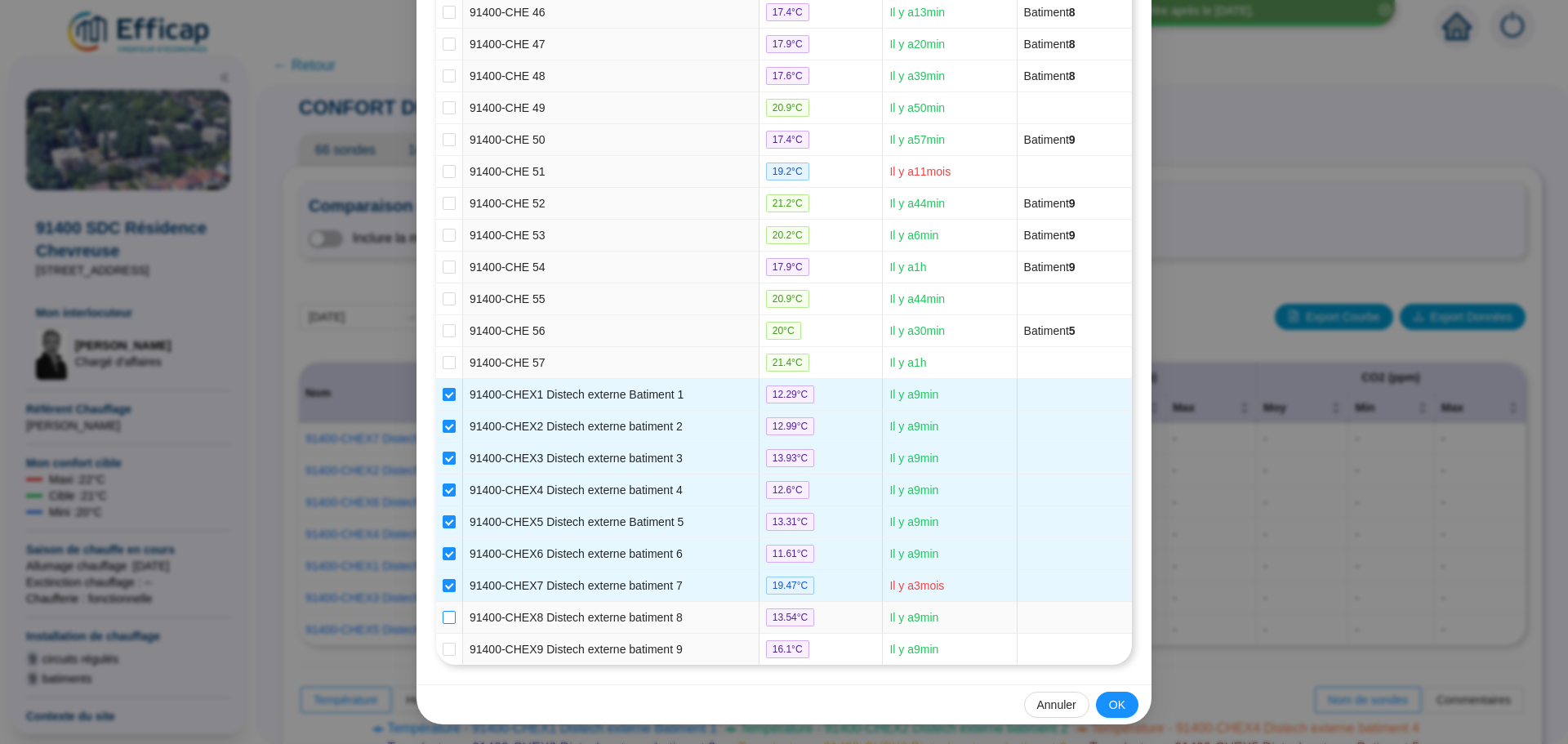
click at [444, 620] on input "checkbox" at bounding box center [449, 616] width 13 height 13
checkbox input "true"
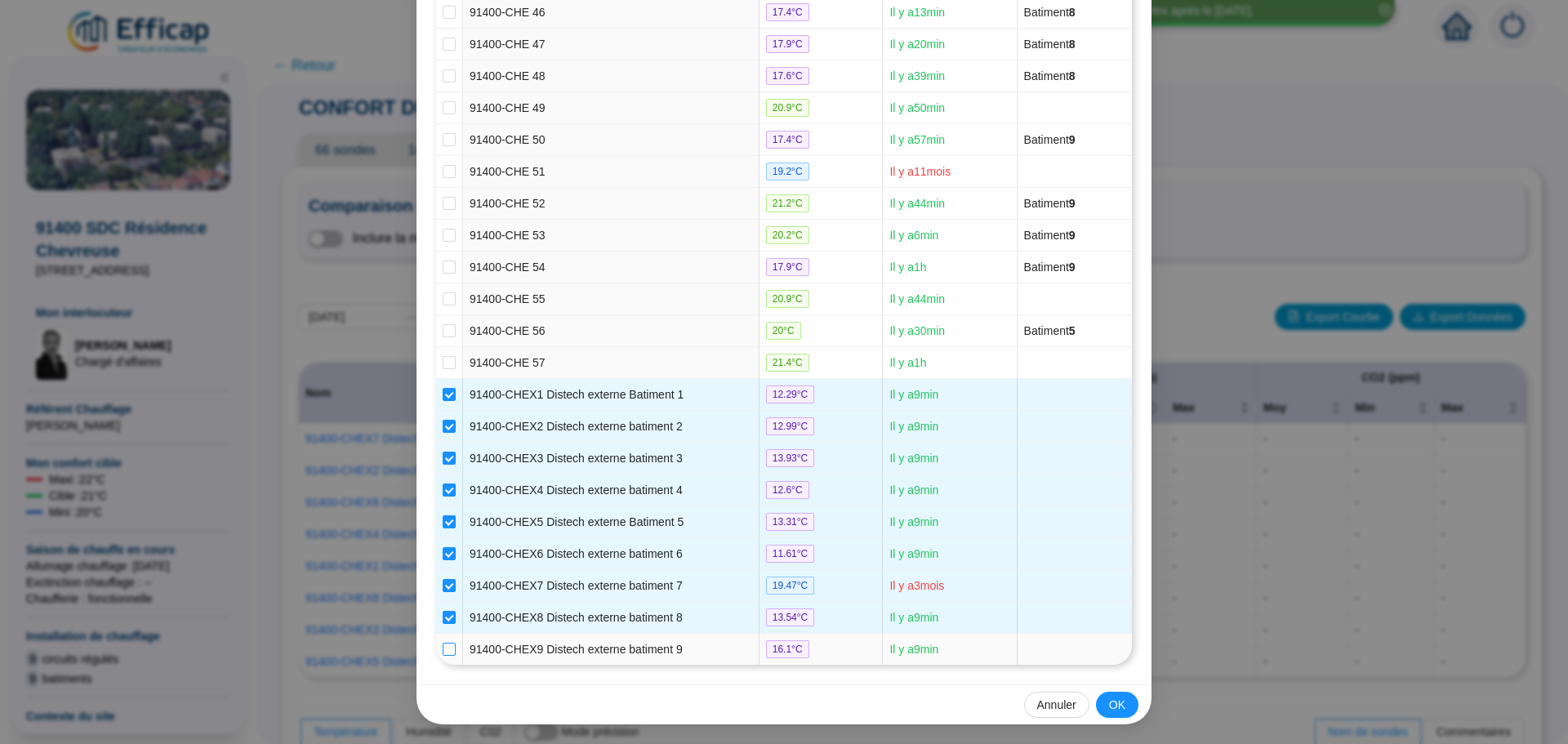
click at [445, 645] on input "checkbox" at bounding box center [449, 649] width 13 height 13
checkbox input "true"
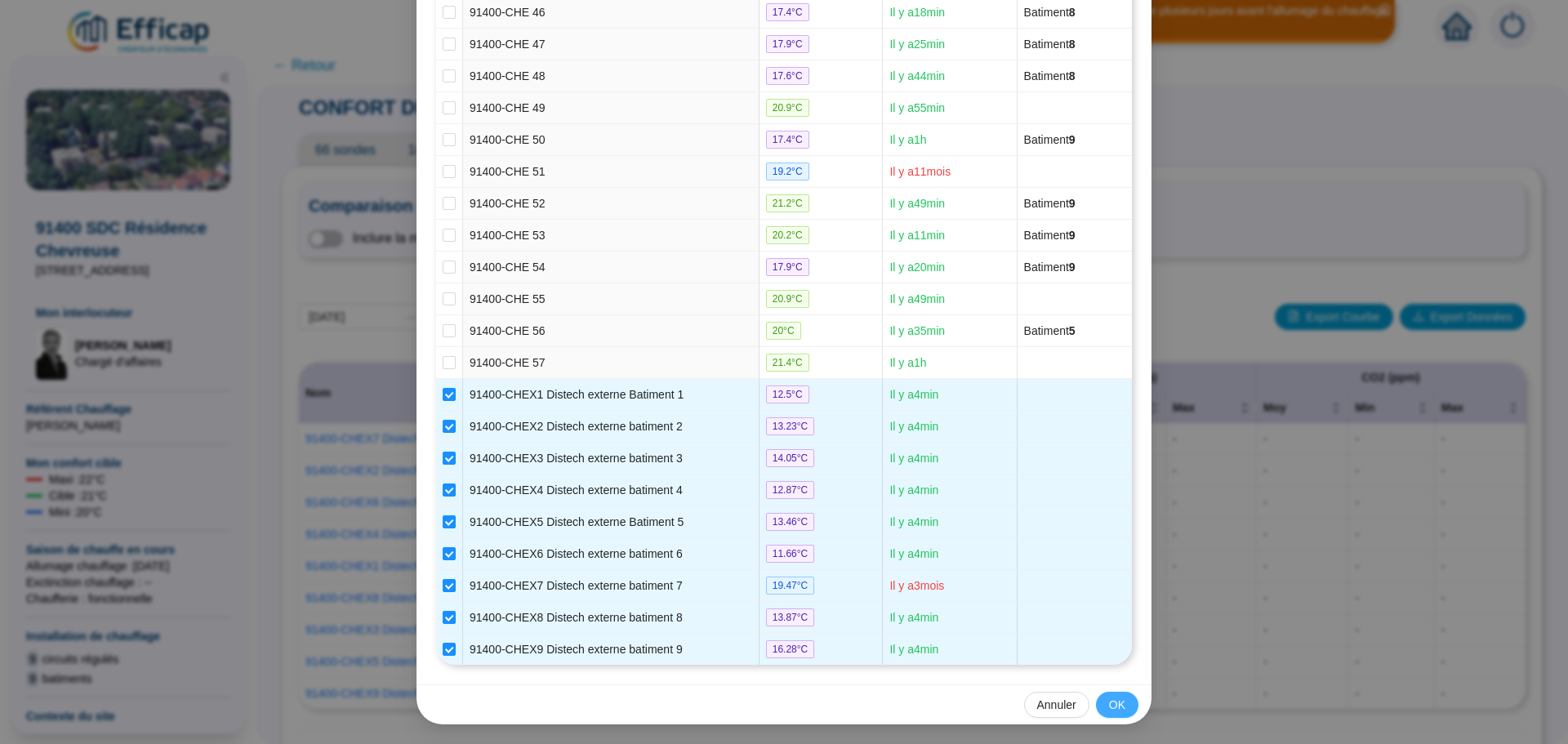
click at [1109, 706] on span "OK" at bounding box center [1117, 704] width 16 height 17
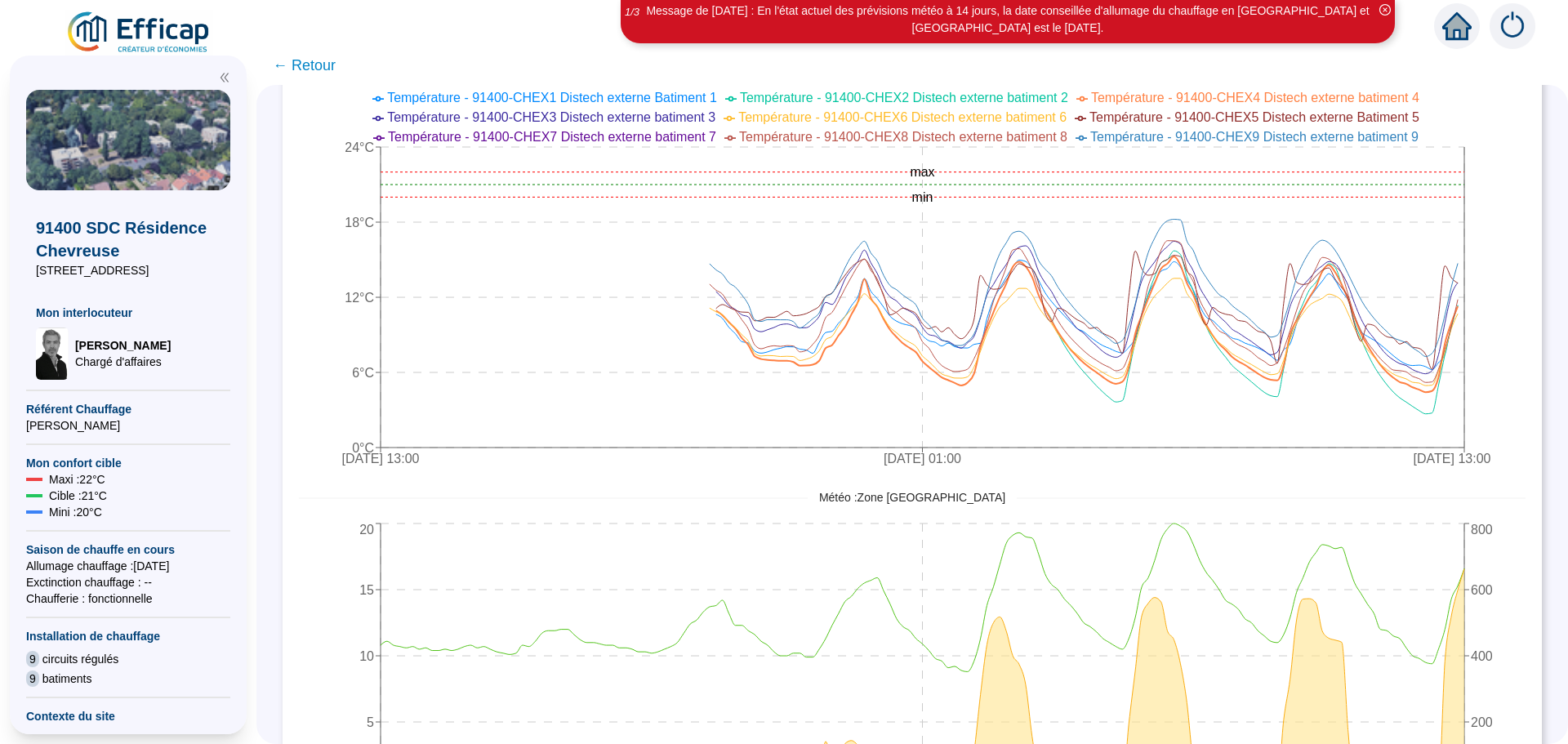
scroll to position [702, 0]
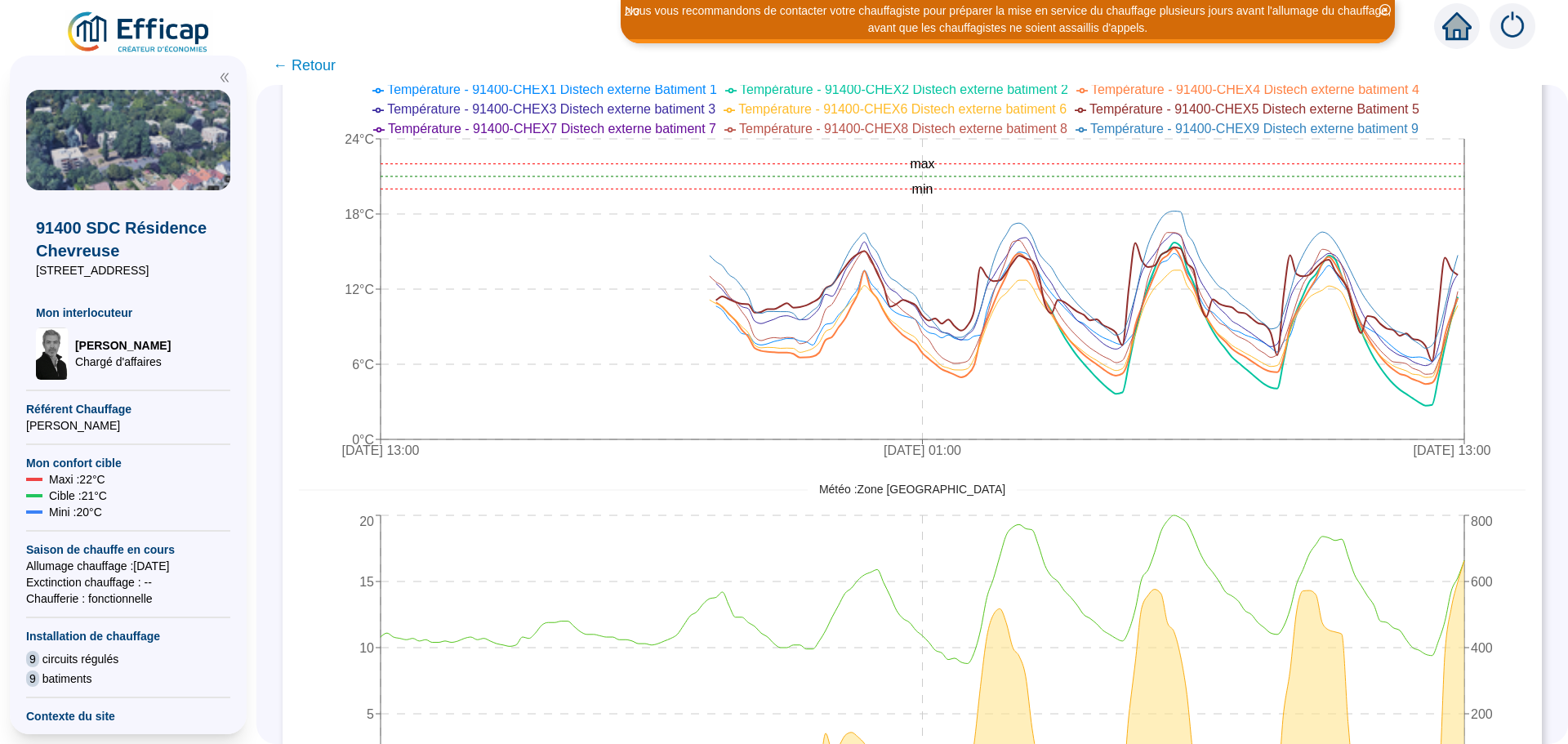
click at [336, 72] on span "← Retour" at bounding box center [303, 64] width 62 height 23
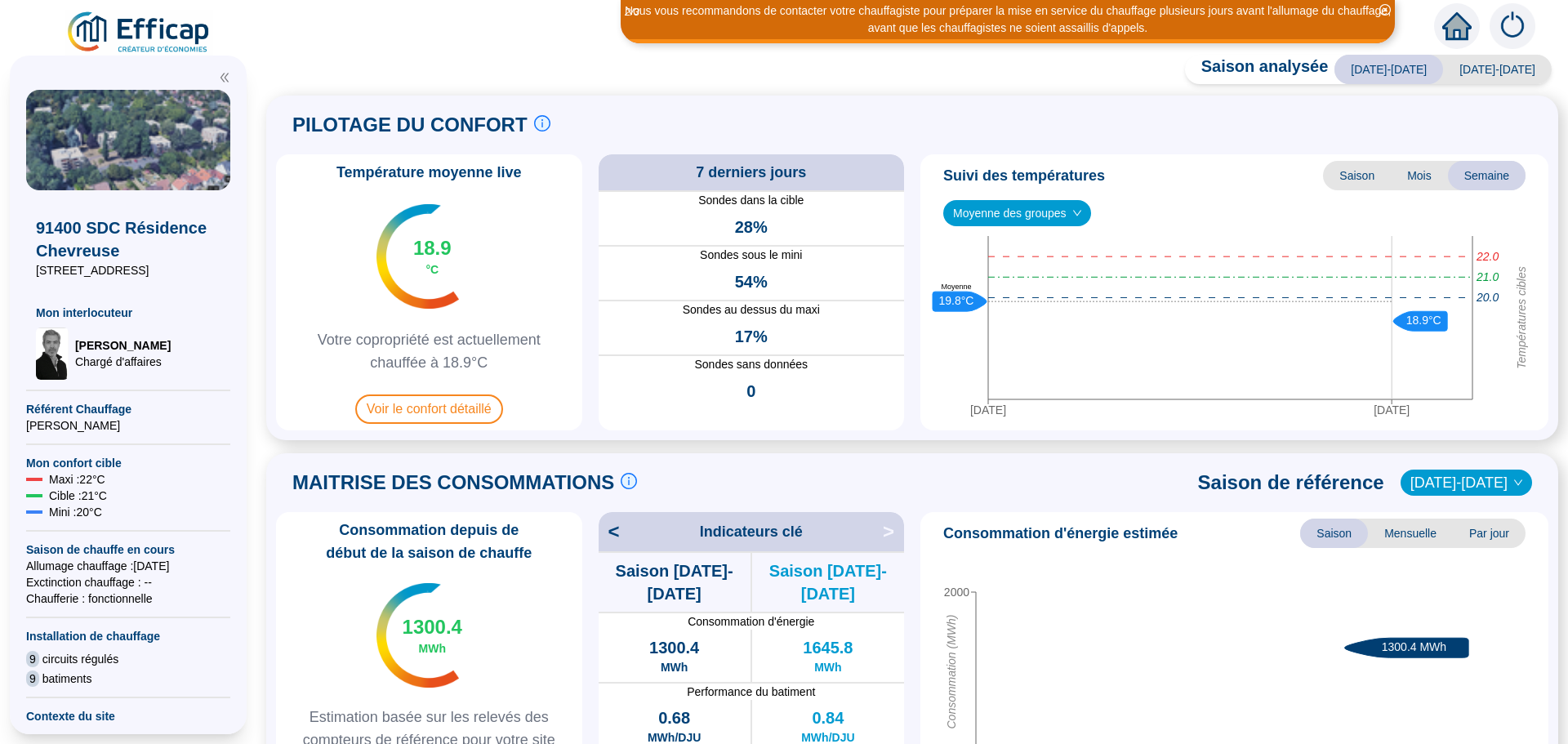
click at [325, 66] on div "Saison analysée [DATE]-[DATE] [DATE]-[DATE] PILOTAGE DU CONFORT Le pilotage du …" at bounding box center [913, 402] width 1312 height 681
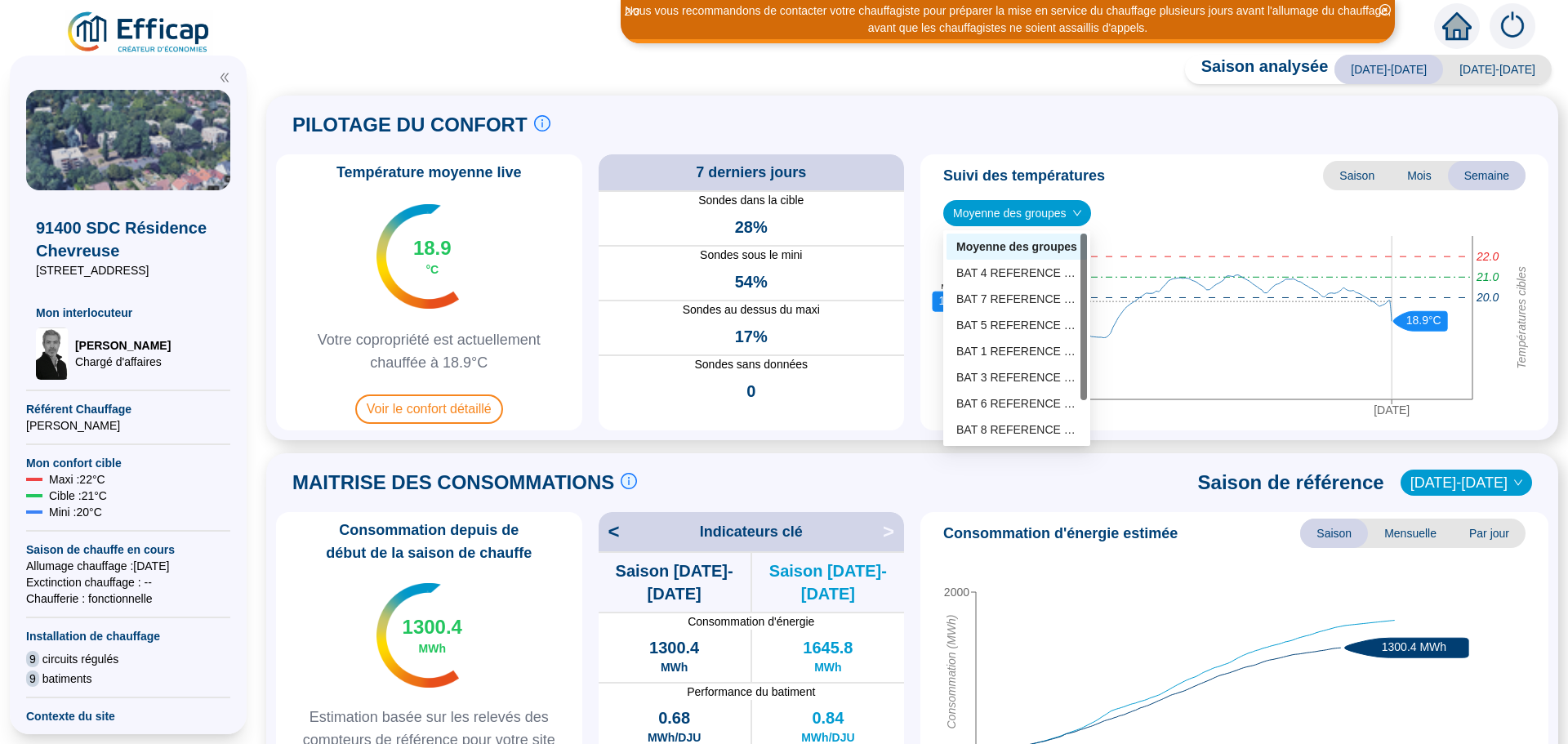
click at [1047, 211] on span "Moyenne des groupes" at bounding box center [1017, 213] width 128 height 25
click at [1036, 374] on div "BAT 3 REFERENCE (7 sondes)" at bounding box center [1017, 377] width 121 height 17
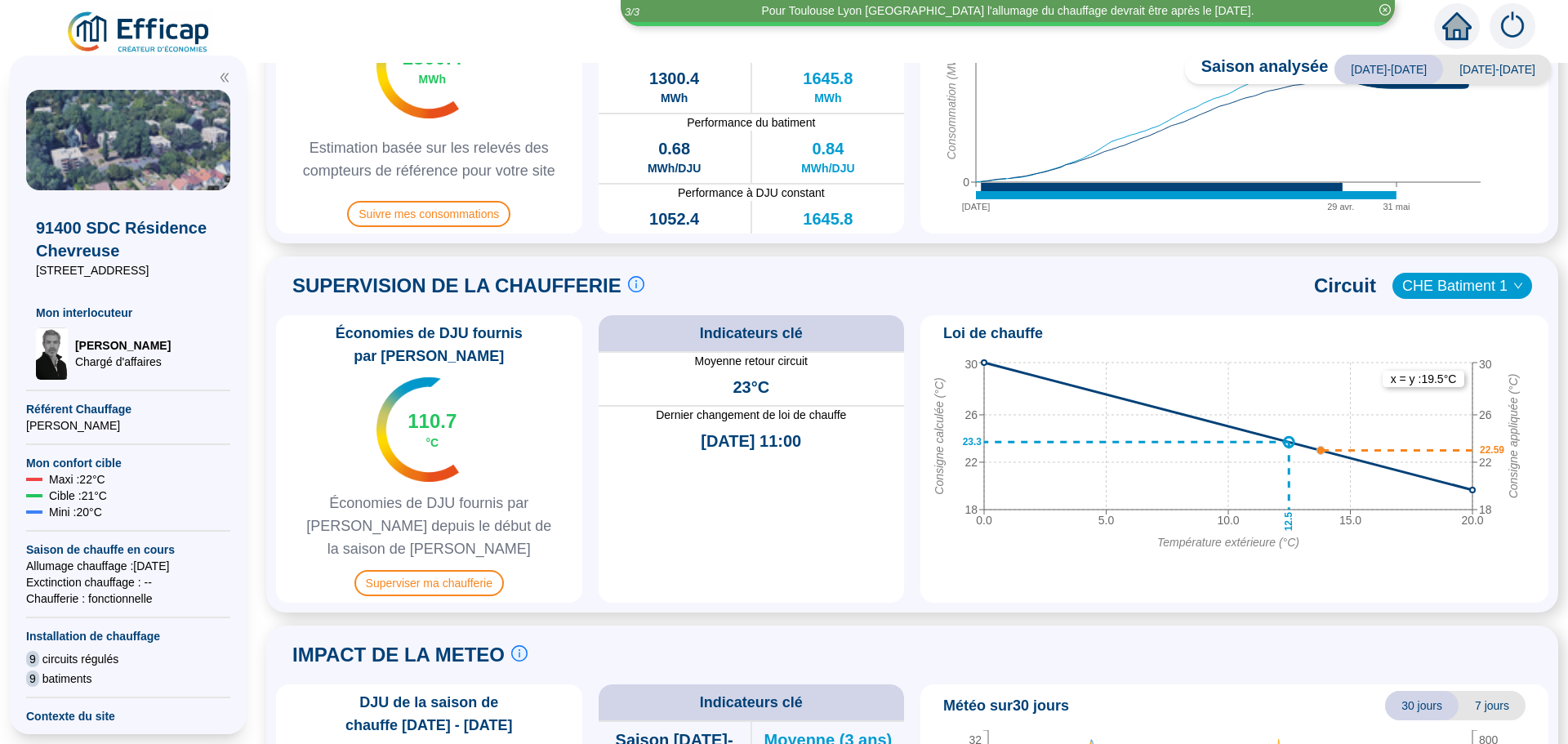
scroll to position [735, 0]
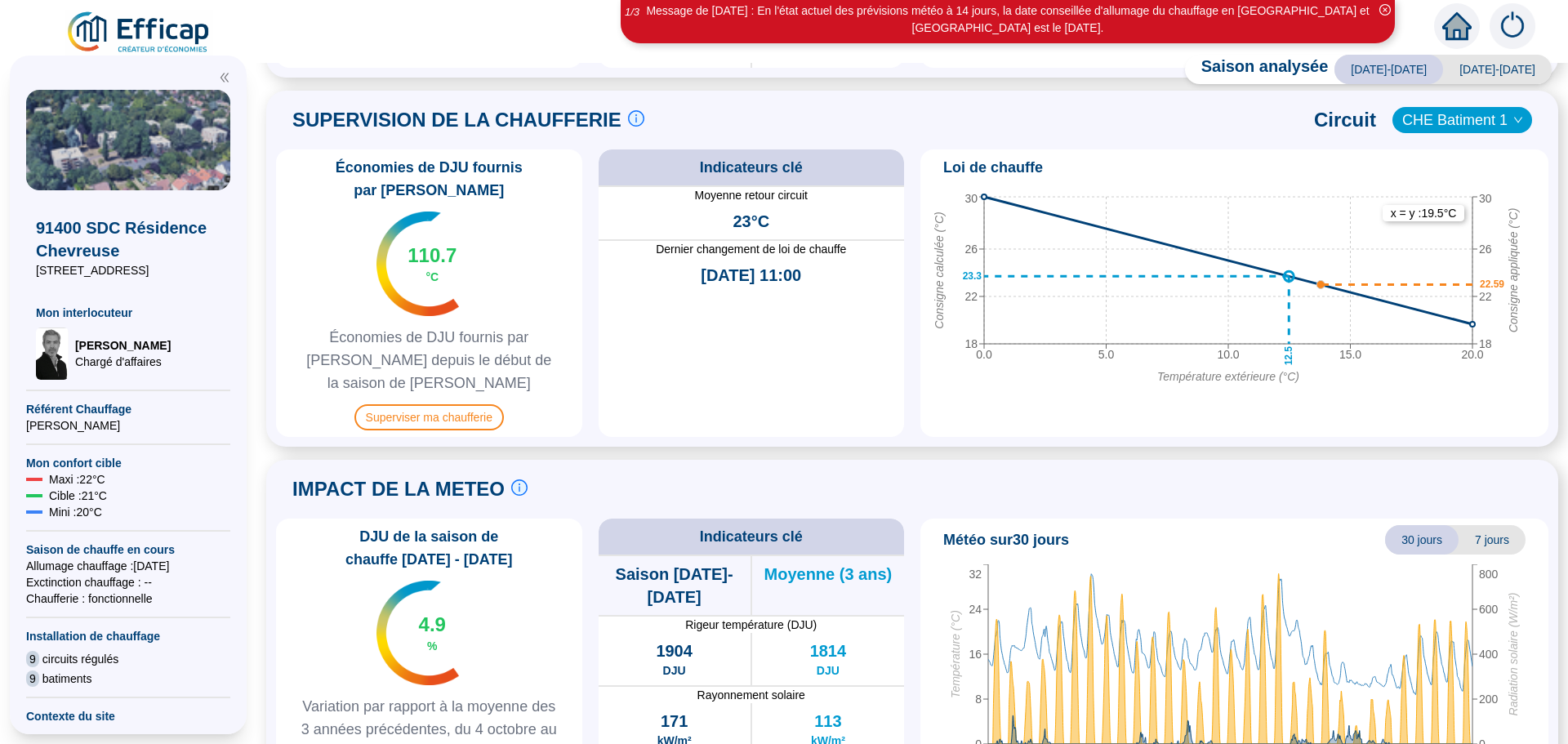
click at [1469, 117] on span "CHE Batiment 1" at bounding box center [1462, 120] width 120 height 25
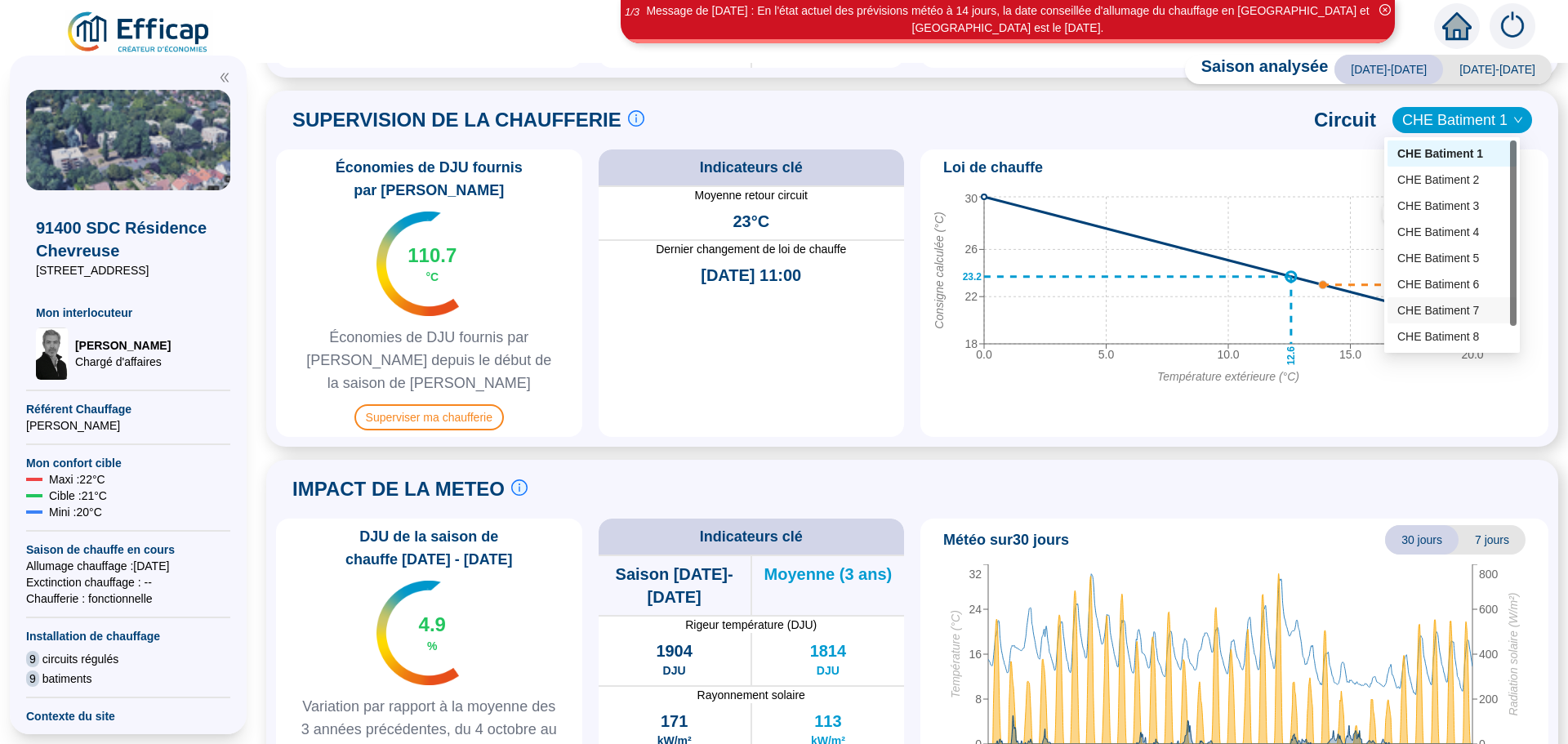
click at [1439, 307] on div "CHE Batiment 7" at bounding box center [1452, 310] width 109 height 17
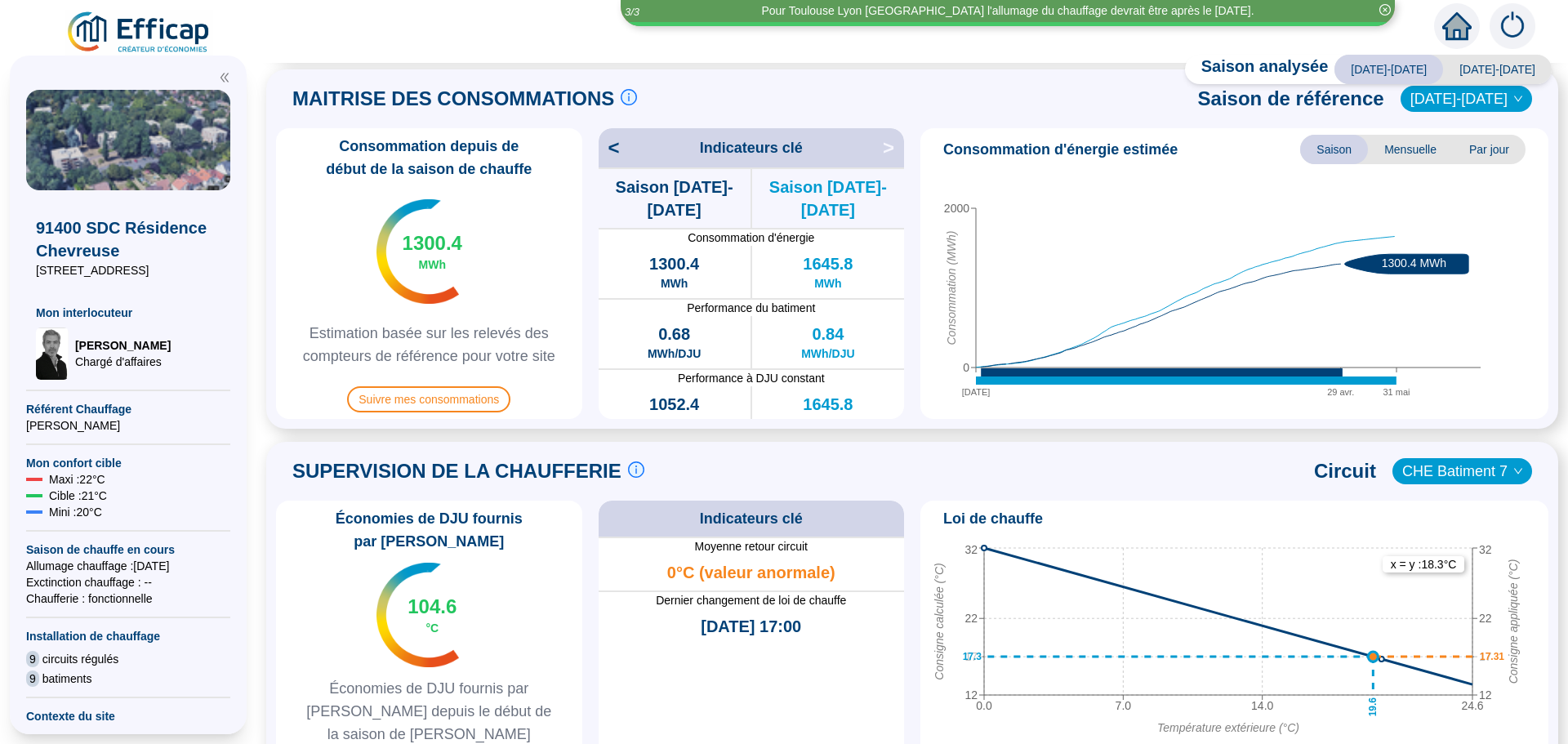
scroll to position [381, 0]
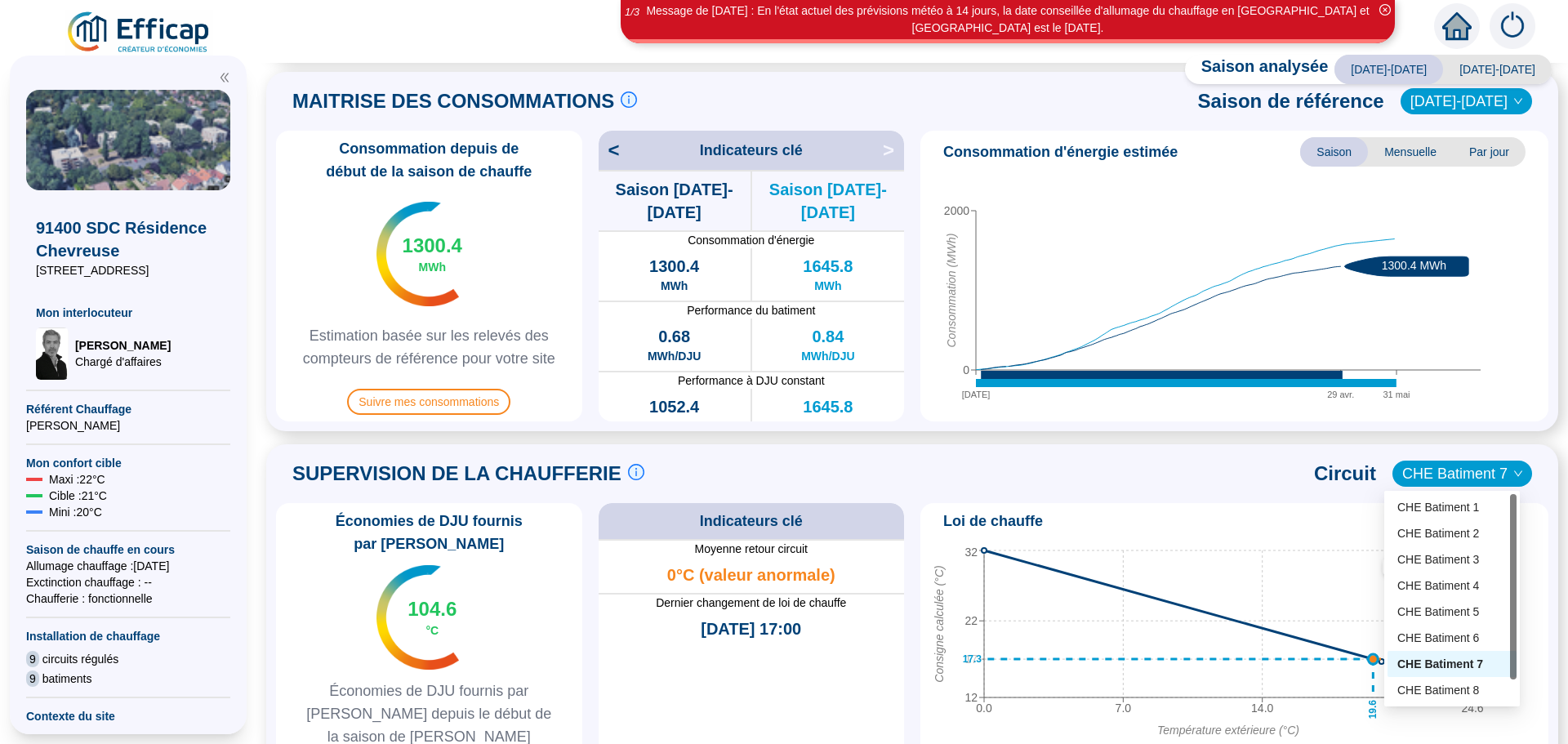
click at [1433, 480] on span "CHE Batiment 7" at bounding box center [1462, 474] width 120 height 25
click at [1433, 583] on div "CHE Batiment 4" at bounding box center [1452, 585] width 109 height 17
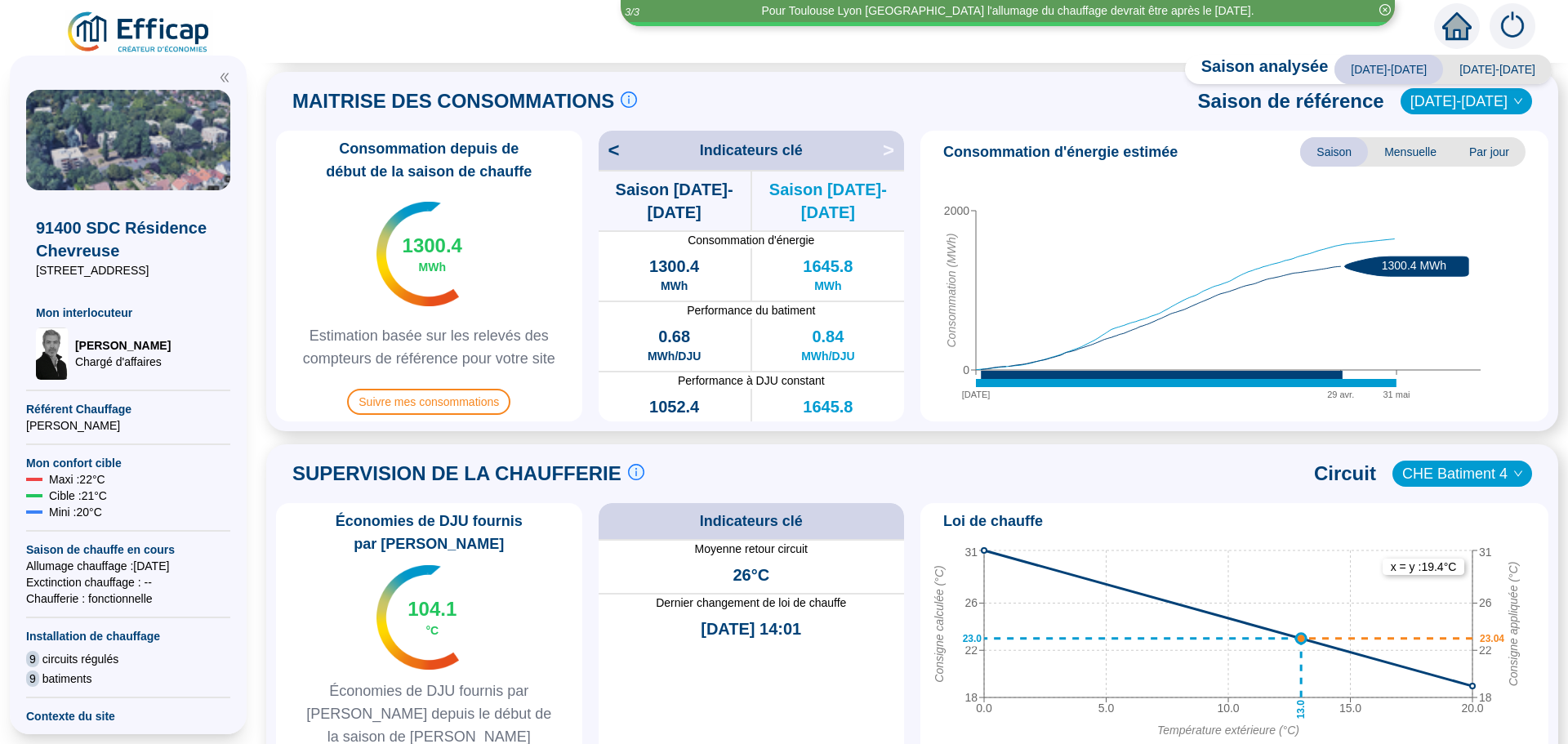
scroll to position [626, 0]
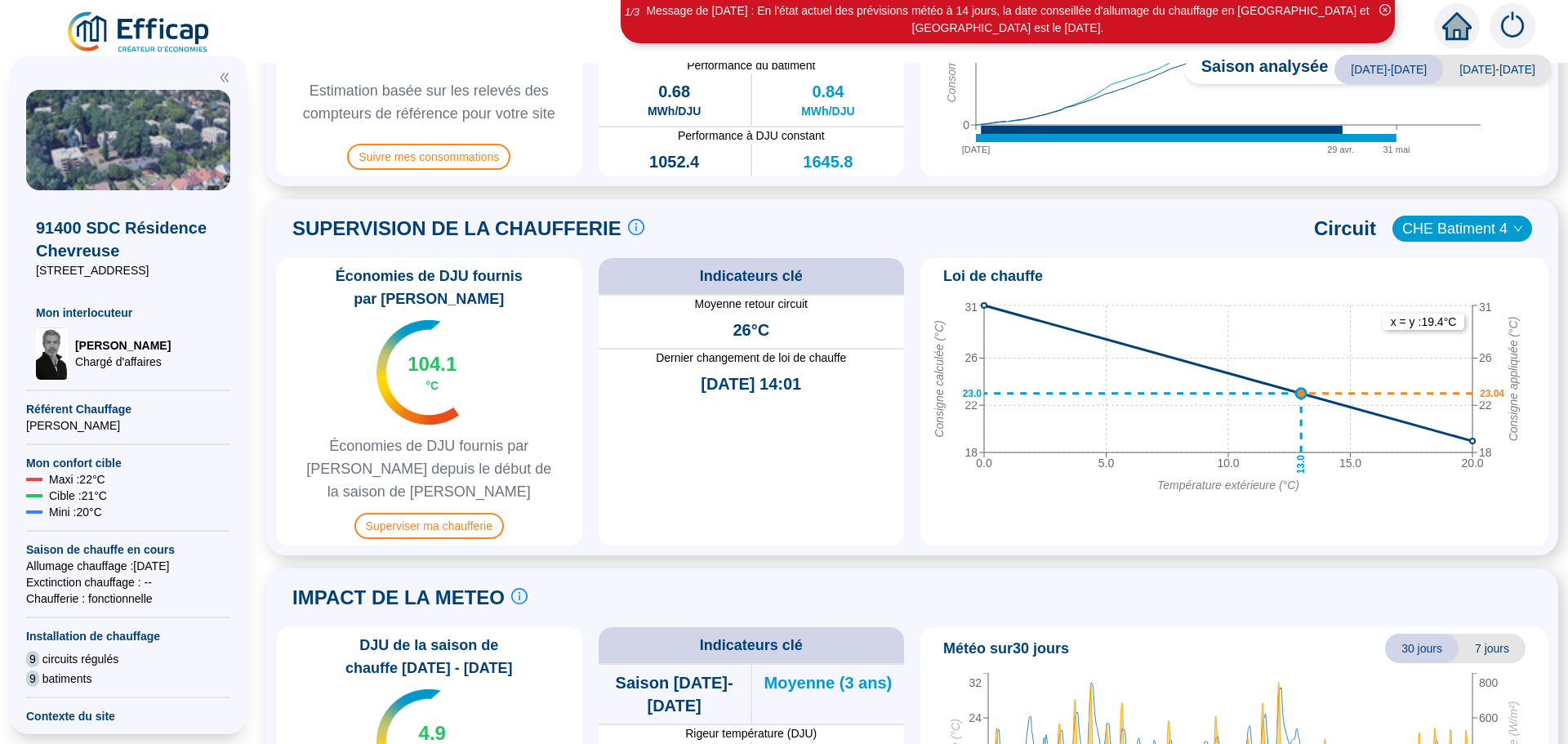
click at [1426, 232] on span "CHE Batiment 4" at bounding box center [1462, 228] width 120 height 25
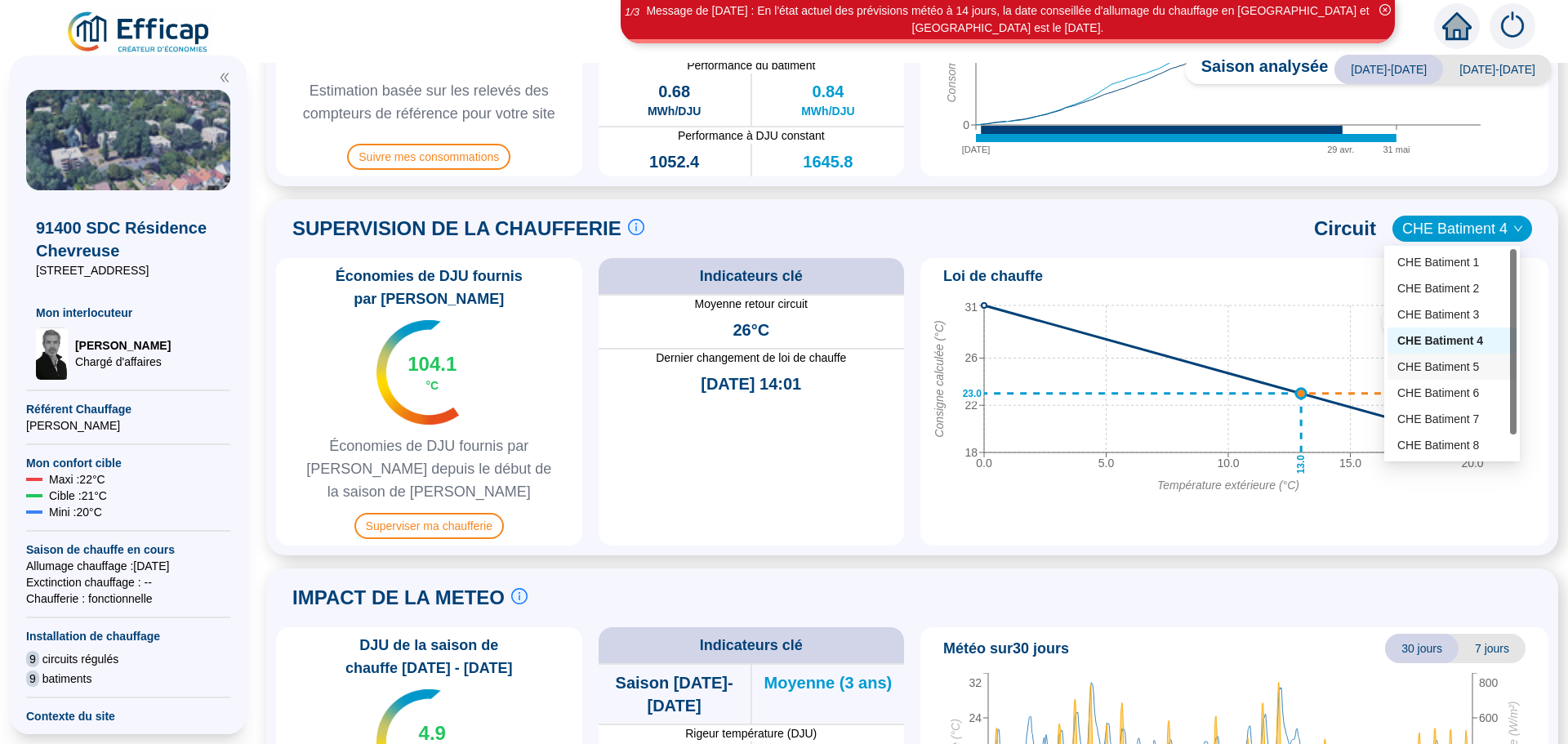
click at [1515, 434] on div at bounding box center [1513, 341] width 7 height 185
click at [1452, 453] on div "CHE Batiment 9" at bounding box center [1452, 445] width 109 height 17
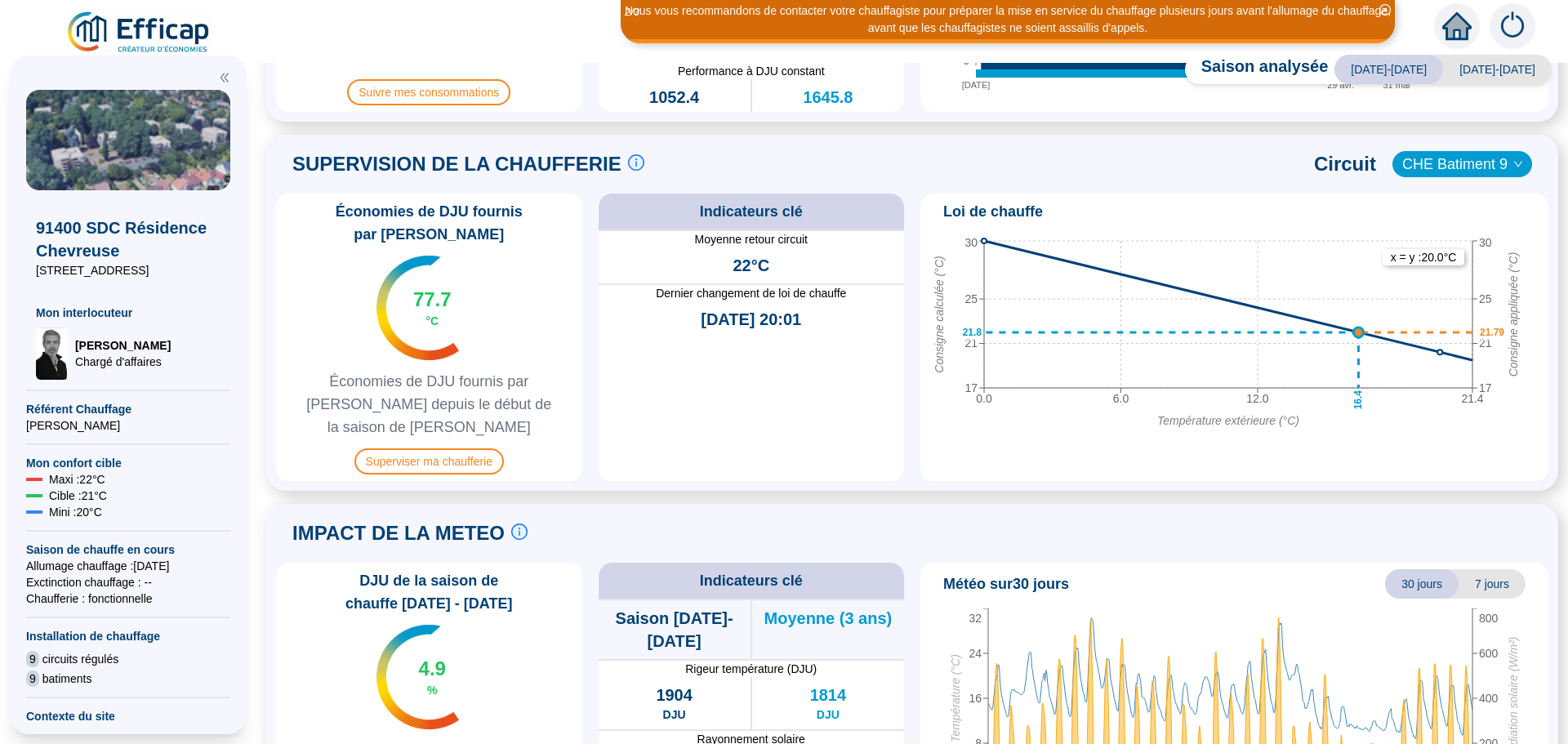
scroll to position [692, 0]
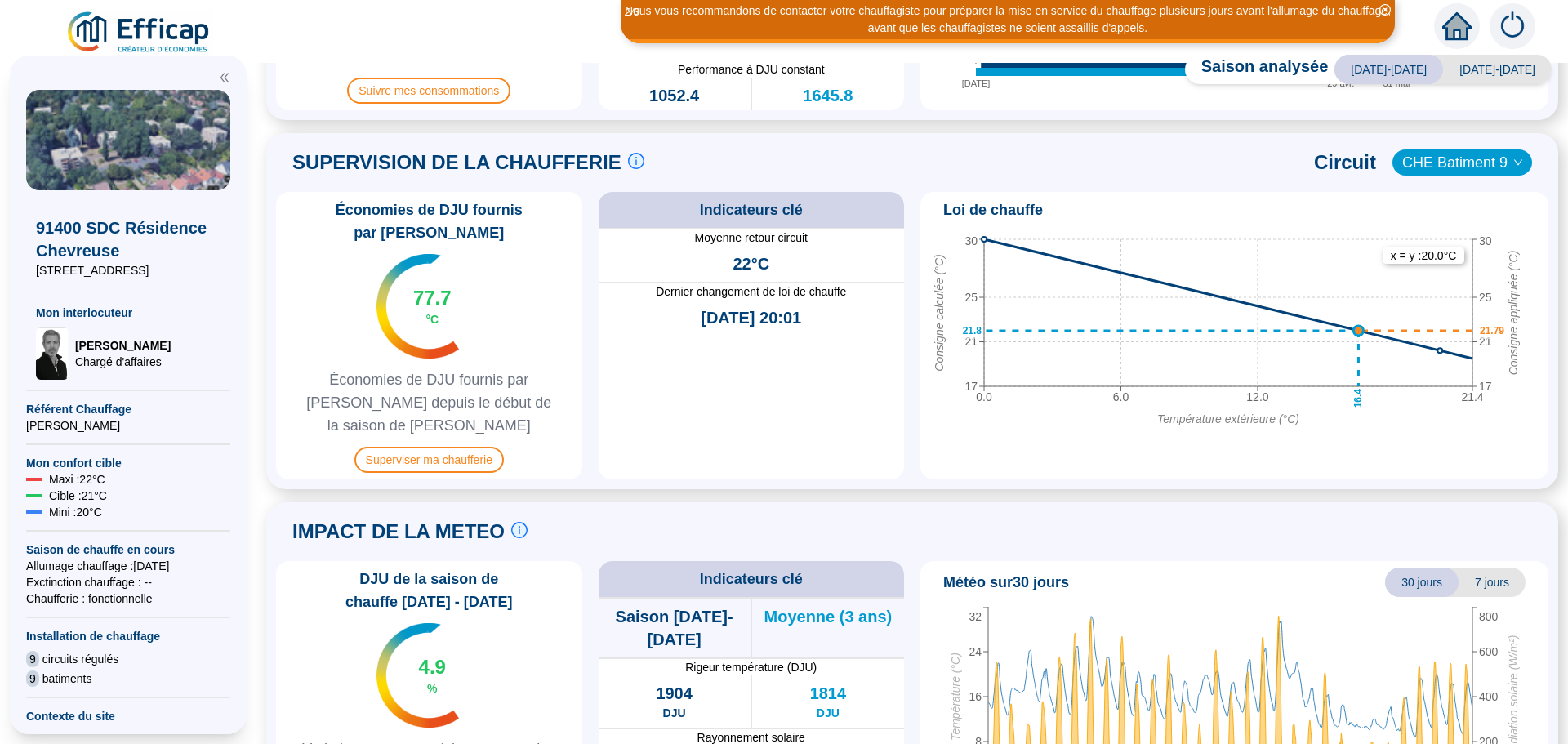
drag, startPoint x: 1508, startPoint y: 571, endPoint x: 1115, endPoint y: 475, distance: 404.6
click at [1115, 512] on div "IMPACT DE LA METEO Le suivi de la météo est crucial pour comprendre les consomm…" at bounding box center [913, 532] width 1273 height 40
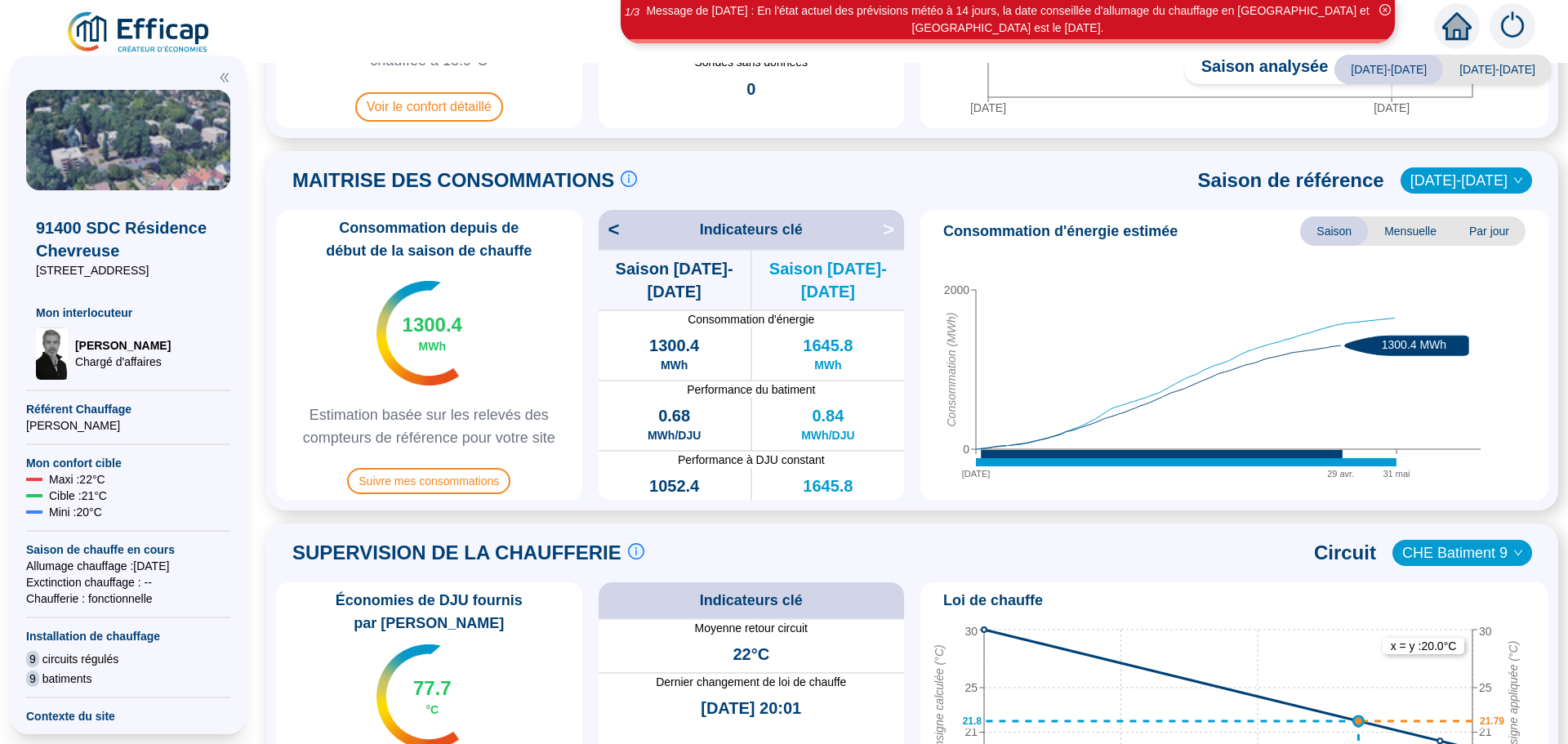
scroll to position [383, 0]
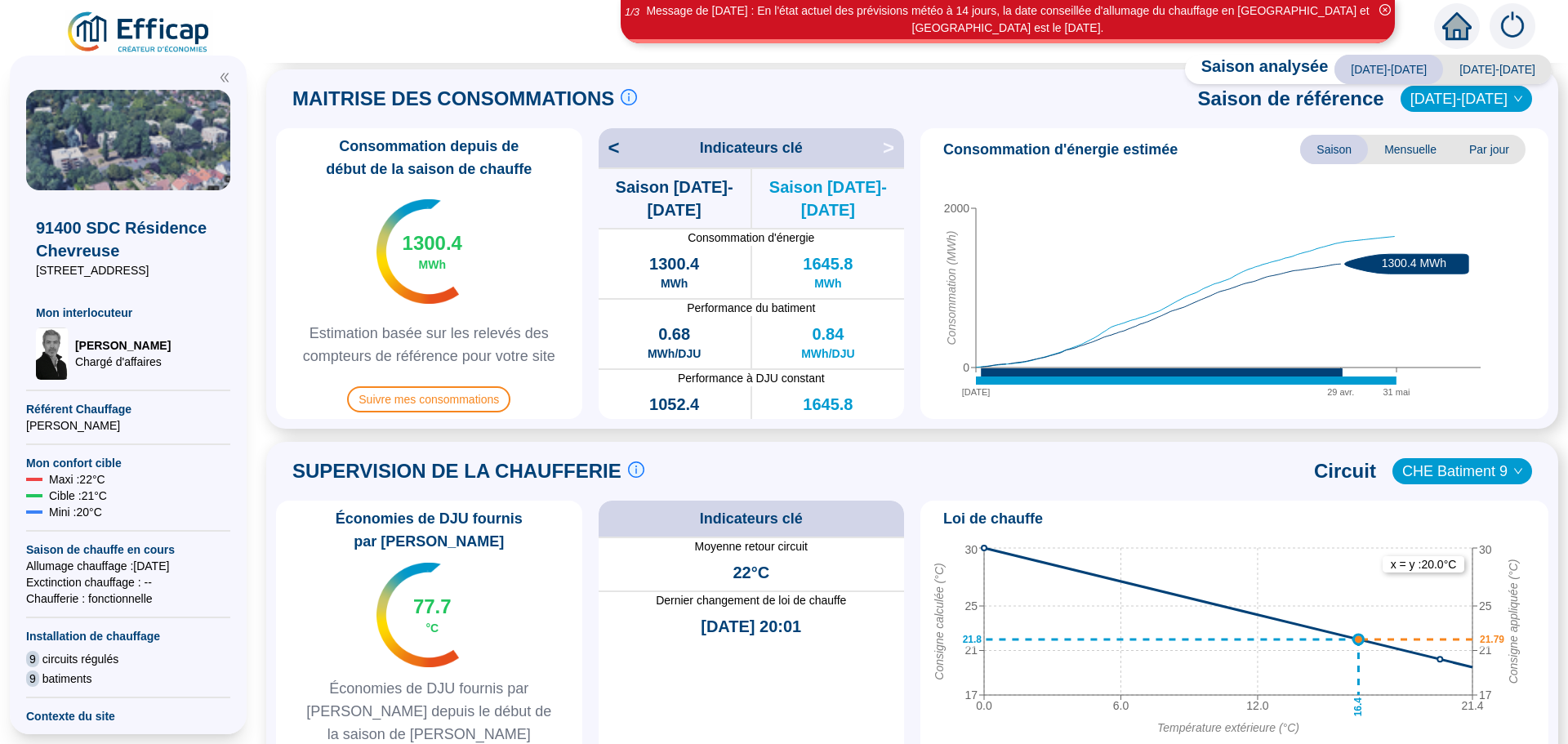
click at [1176, 515] on div "Loi de chauffe" at bounding box center [1234, 518] width 616 height 23
click at [1487, 471] on span "CHE Batiment 9" at bounding box center [1462, 471] width 120 height 25
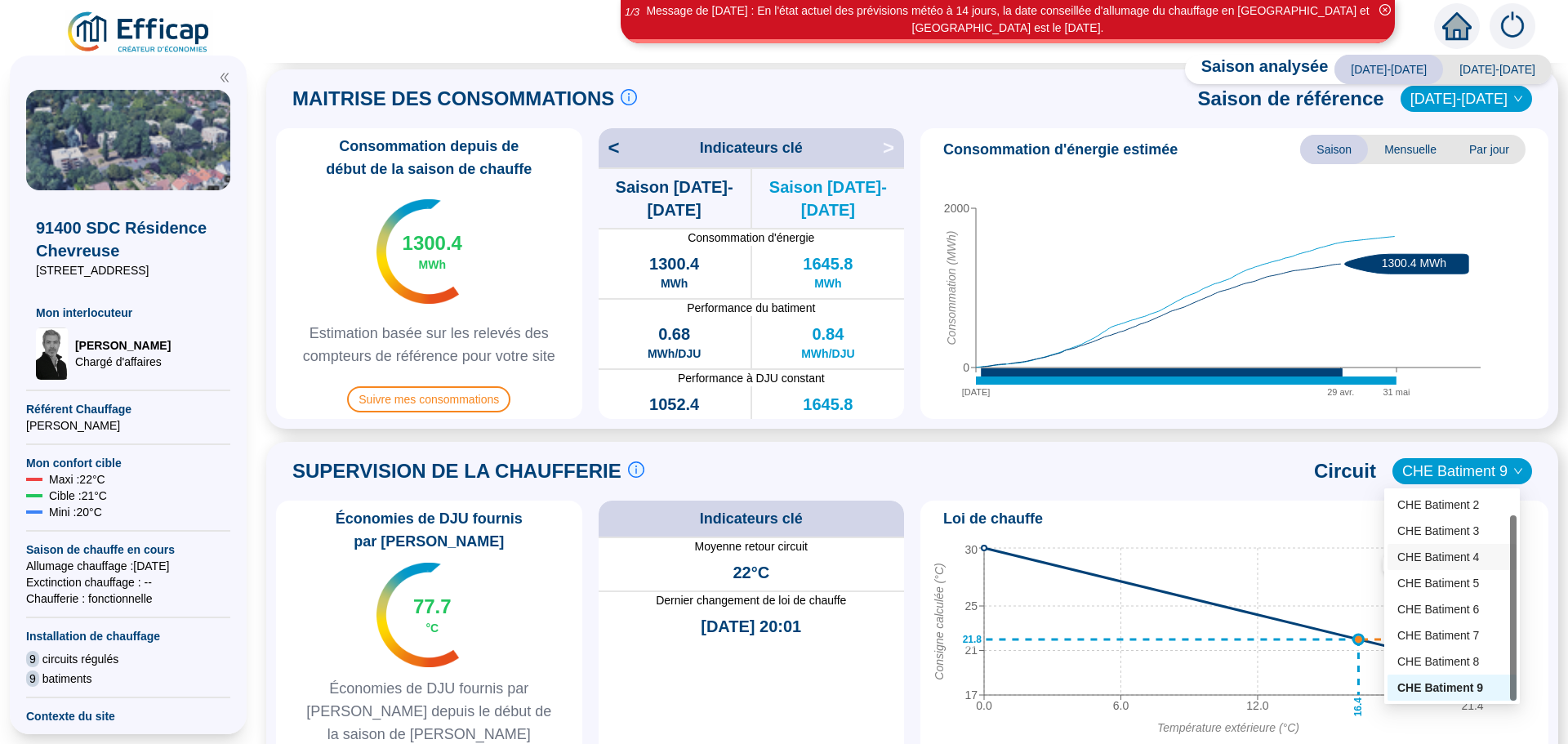
click at [1459, 555] on div "CHE Batiment 4" at bounding box center [1452, 557] width 109 height 17
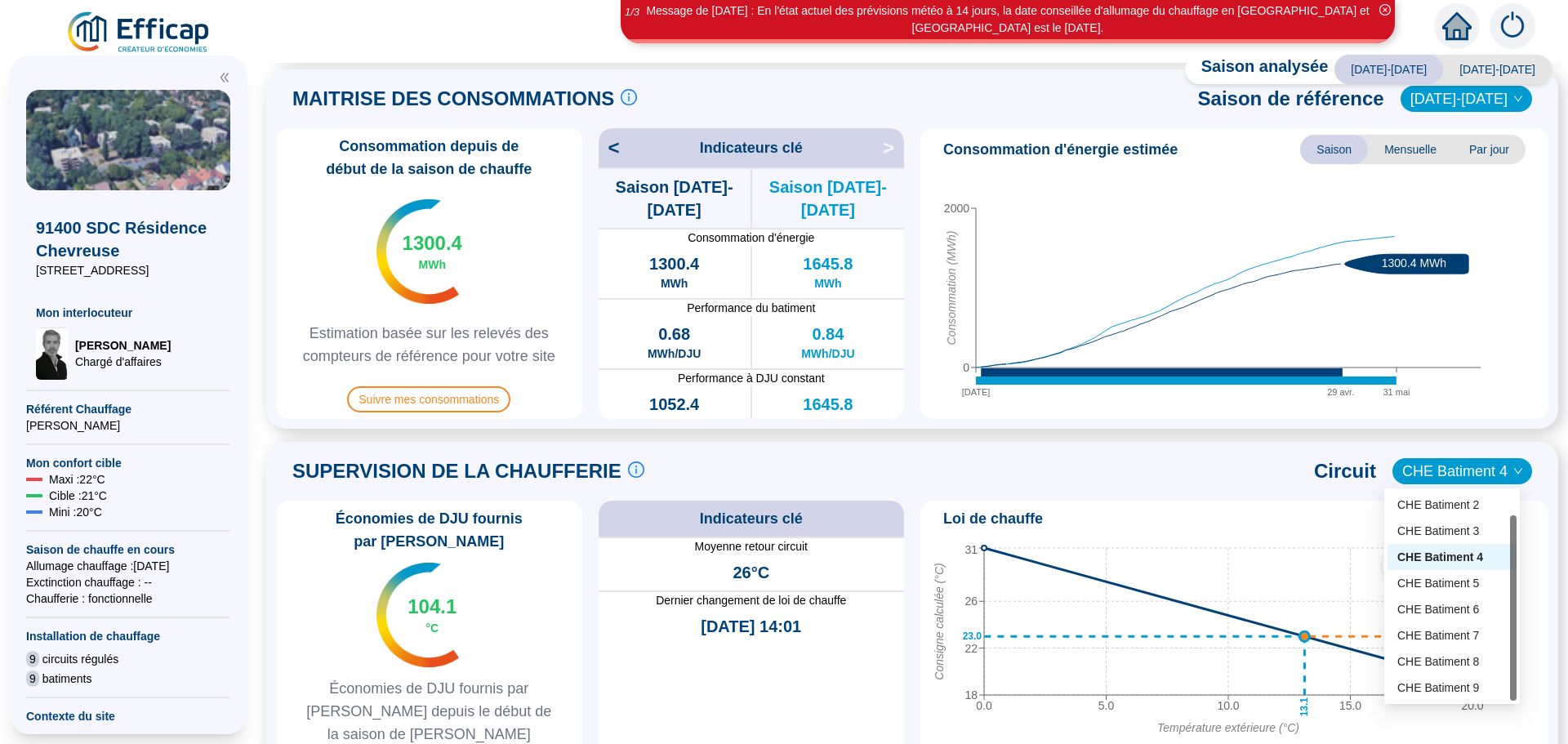
click at [1456, 472] on span "CHE Batiment 4" at bounding box center [1462, 471] width 120 height 25
click at [1456, 637] on div "CHE Batiment 7" at bounding box center [1452, 635] width 109 height 17
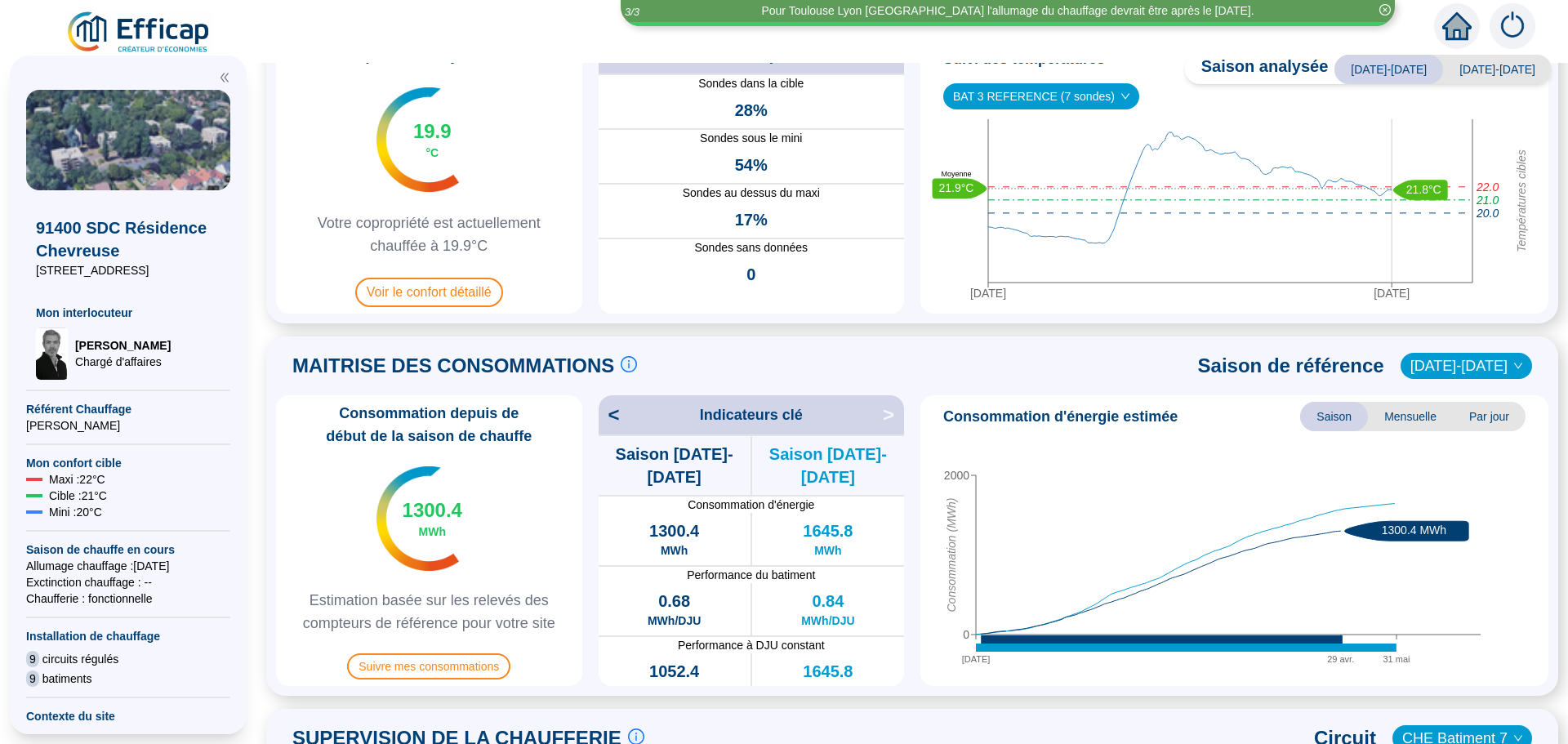
scroll to position [0, 0]
